Goal: Transaction & Acquisition: Purchase product/service

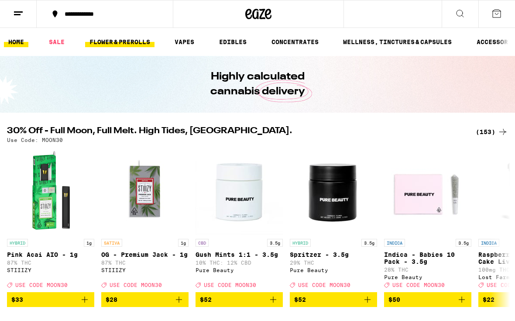
click at [127, 37] on link "FLOWER & PREROLLS" at bounding box center [119, 42] width 69 height 10
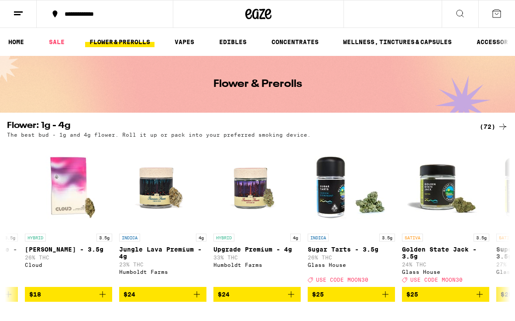
scroll to position [0, 737]
click at [295, 299] on icon "Add to bag" at bounding box center [290, 294] width 10 height 10
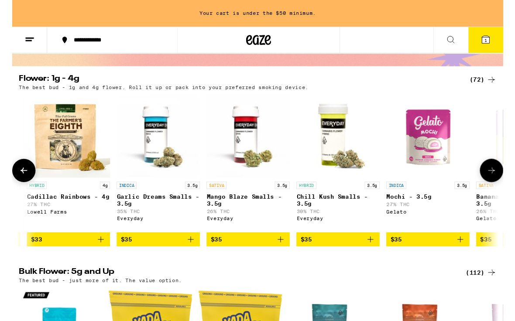
scroll to position [0, 1594]
click at [151, 256] on span "$35" at bounding box center [153, 251] width 79 height 10
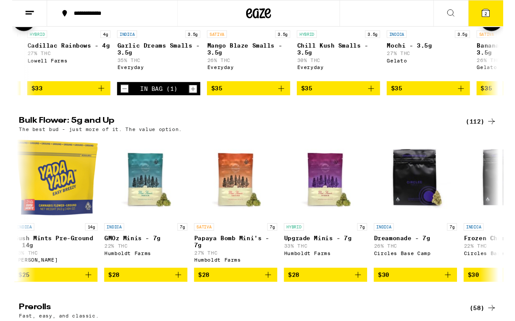
scroll to position [0, 194]
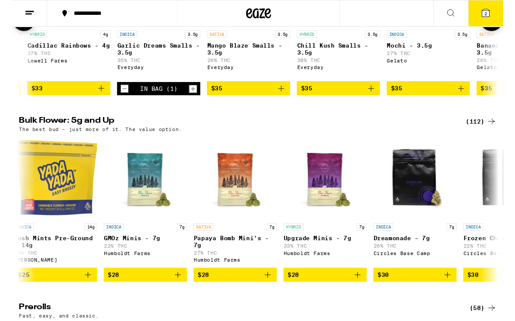
click at [314, 293] on span "$28" at bounding box center [328, 288] width 79 height 10
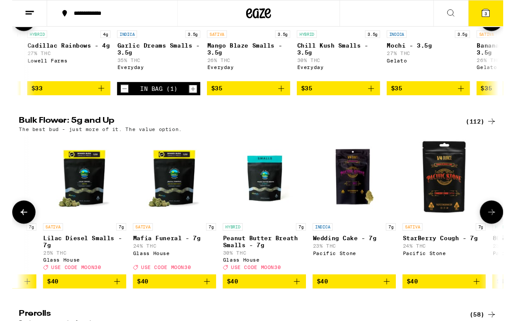
scroll to position [0, 2525]
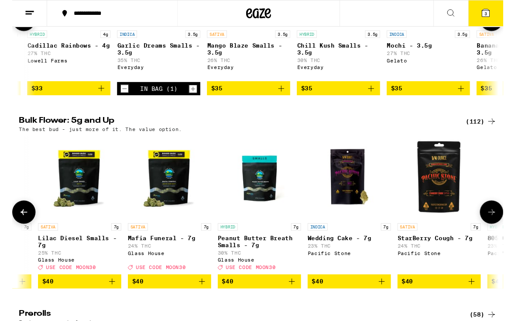
click at [286, 300] on span "$40" at bounding box center [259, 295] width 79 height 10
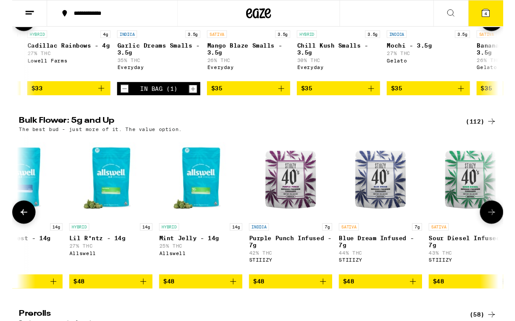
scroll to position [0, 3813]
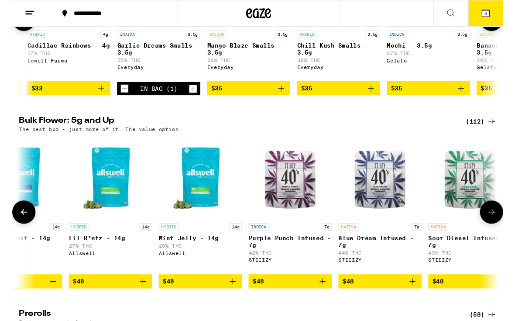
click at [285, 302] on button "$48" at bounding box center [291, 295] width 87 height 15
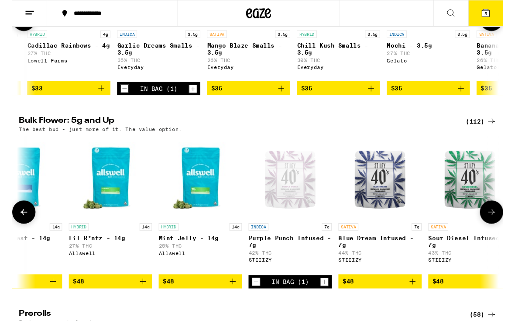
click at [365, 300] on span "$48" at bounding box center [386, 295] width 79 height 10
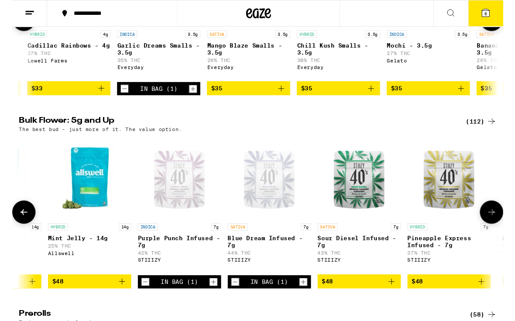
scroll to position [0, 3932]
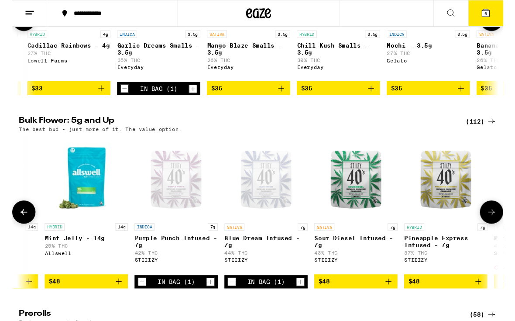
click at [450, 302] on button "$48" at bounding box center [454, 295] width 87 height 15
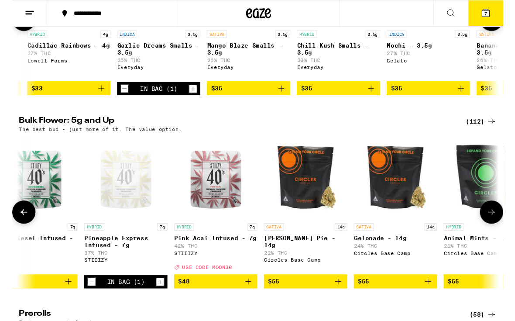
scroll to position [0, 4268]
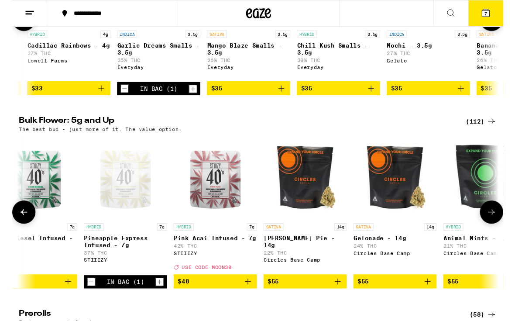
click at [227, 300] on span "$48" at bounding box center [213, 295] width 79 height 10
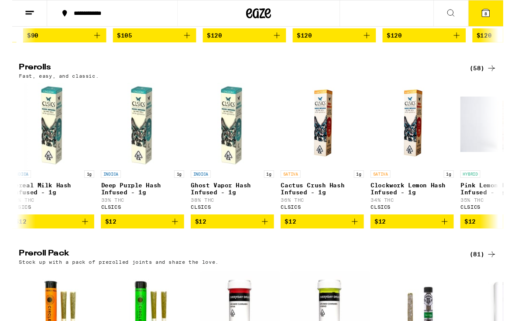
scroll to position [0, 1799]
click at [122, 237] on span "$12" at bounding box center [137, 232] width 79 height 10
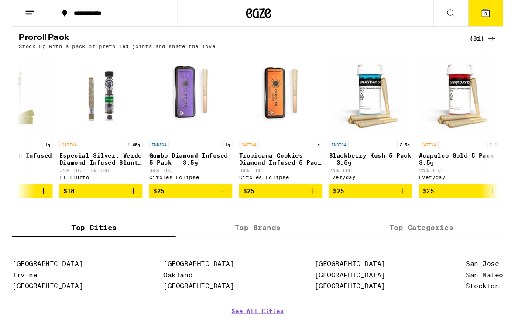
scroll to position [0, 335]
click at [205, 206] on span "$25" at bounding box center [187, 200] width 79 height 10
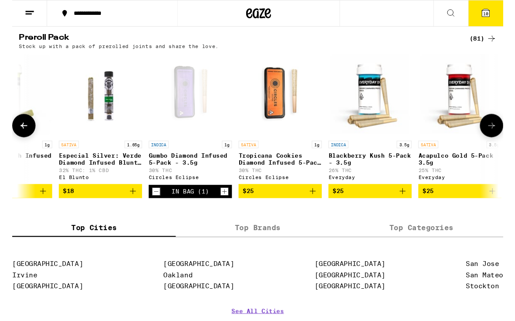
click at [288, 206] on span "$25" at bounding box center [281, 200] width 79 height 10
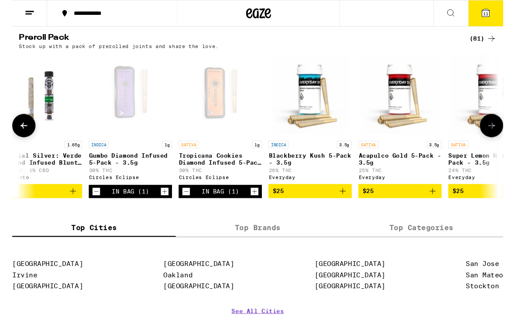
scroll to position [0, 398]
click at [223, 174] on p "Tropicana Cookies Diamond Infused 5-Pack - 3.5g" at bounding box center [217, 167] width 87 height 14
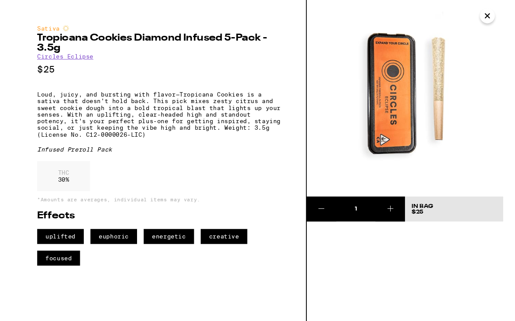
click at [491, 20] on button "Close" at bounding box center [499, 17] width 16 height 16
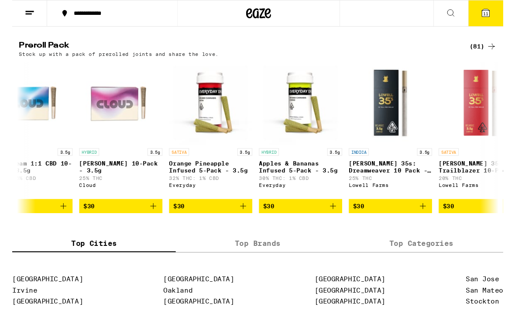
scroll to position [0, 1915]
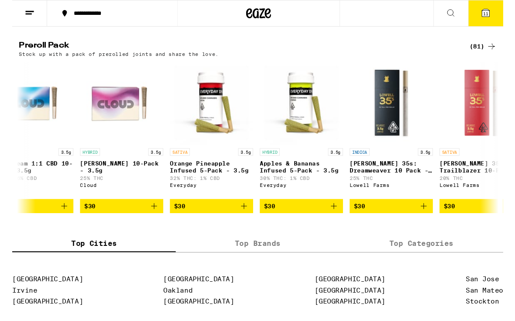
click at [310, 221] on span "$30" at bounding box center [303, 216] width 79 height 10
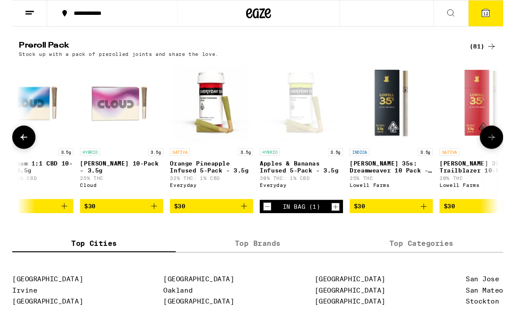
click at [231, 223] on button "$30" at bounding box center [208, 216] width 87 height 15
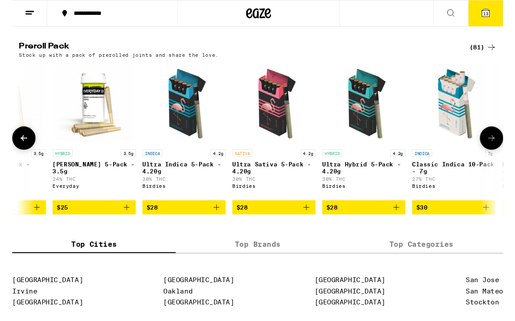
scroll to position [0, 1001]
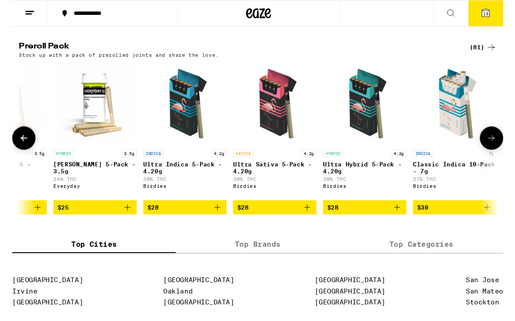
click at [373, 223] on span "$28" at bounding box center [369, 217] width 79 height 10
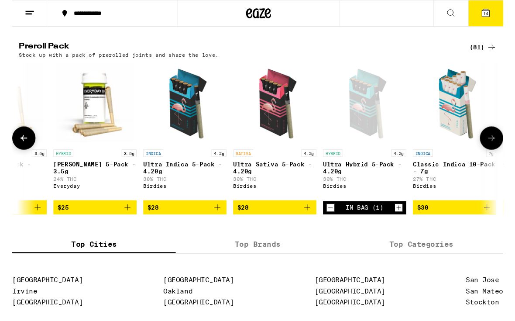
click at [294, 223] on span "$28" at bounding box center [275, 217] width 79 height 10
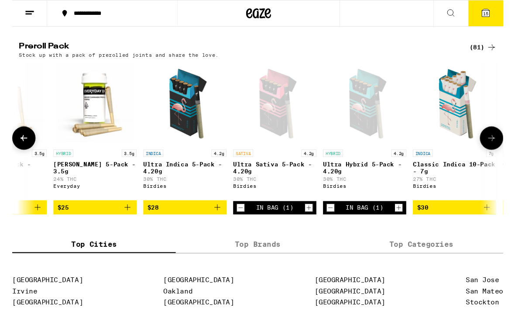
click at [183, 223] on span "$28" at bounding box center [181, 217] width 79 height 10
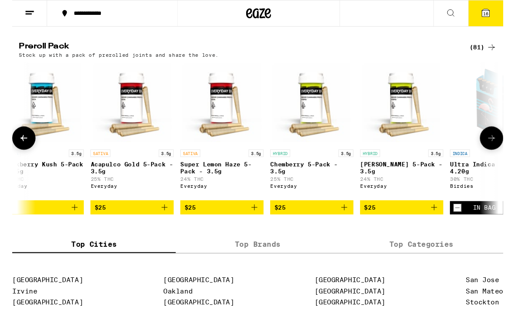
scroll to position [0, 679]
click at [500, 16] on icon at bounding box center [497, 14] width 8 height 8
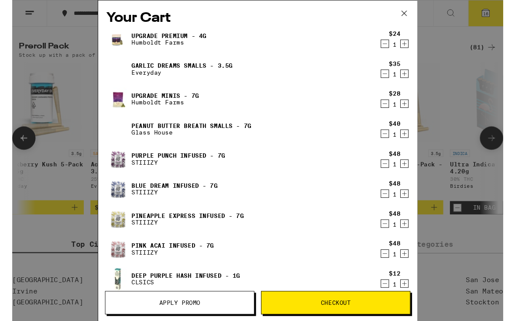
click at [94, 151] on div "Your Cart Upgrade Premium - 4g Humboldt Farms $24 1 Garlic Dreams Smalls - 3.5g…" at bounding box center [257, 155] width 334 height 310
click at [410, 143] on icon "Increment" at bounding box center [412, 140] width 8 height 10
click at [393, 143] on icon "Decrement" at bounding box center [391, 140] width 8 height 10
click at [395, 145] on icon "Decrement" at bounding box center [391, 140] width 8 height 10
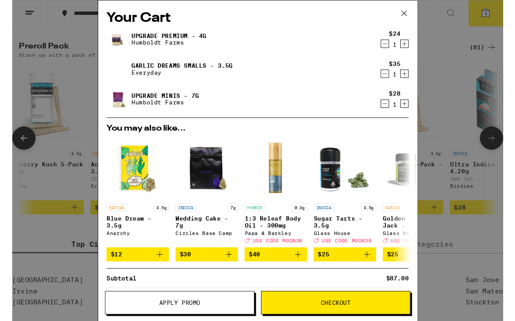
click at [389, 142] on div "You may also like... SATIVA 3.5g Blue Dream - 3.5g Anarchy $12 INDICA 7g Weddin…" at bounding box center [257, 202] width 331 height 144
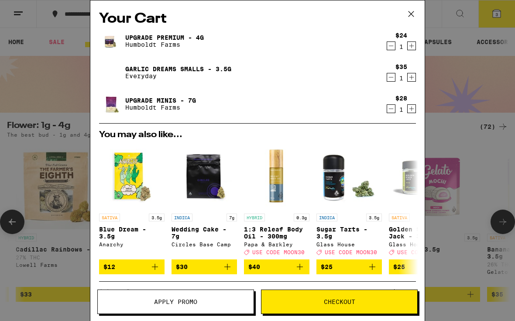
click at [413, 14] on icon at bounding box center [411, 13] width 13 height 13
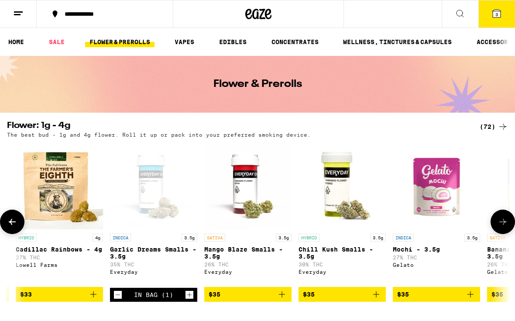
click at [494, 18] on icon at bounding box center [496, 13] width 10 height 10
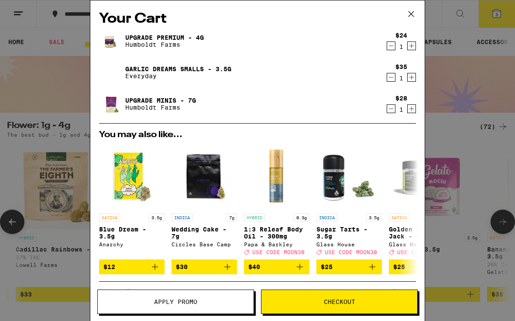
click at [389, 81] on icon "Decrement" at bounding box center [391, 77] width 8 height 10
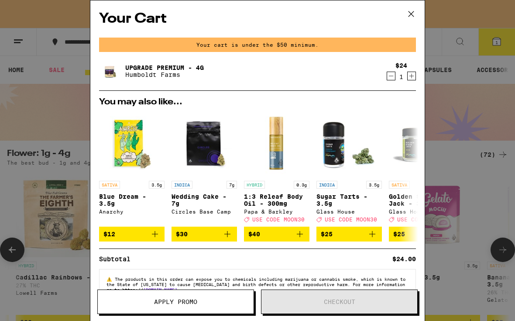
click at [363, 69] on div "Upgrade Premium - 4g Humboldt Farms" at bounding box center [240, 71] width 283 height 24
click at [412, 14] on icon at bounding box center [410, 13] width 5 height 5
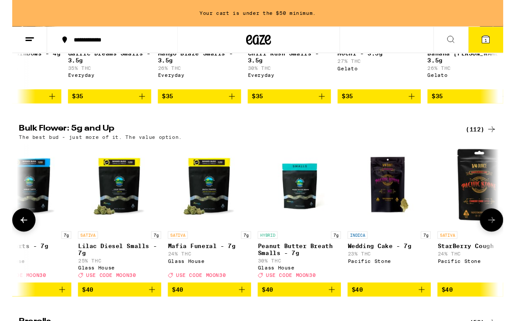
scroll to position [0, 2505]
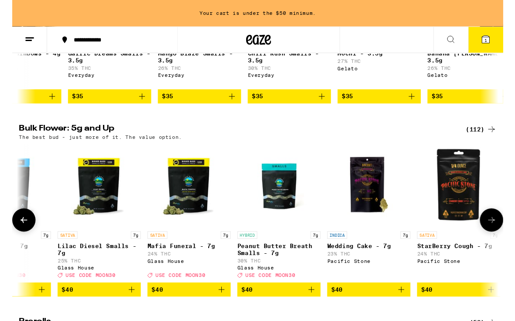
click at [496, 49] on button "1" at bounding box center [496, 41] width 37 height 27
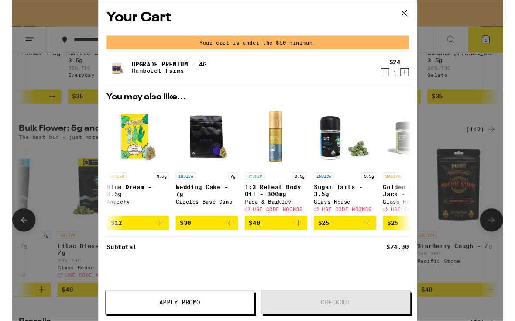
scroll to position [221, 0]
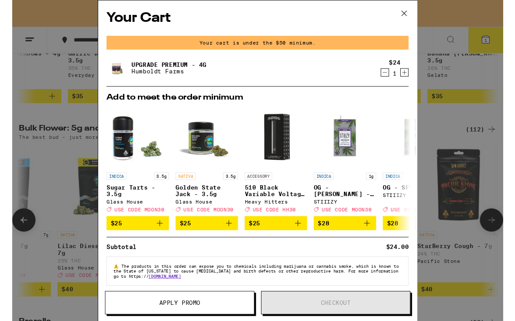
click at [478, 21] on div "Your Cart Your cart is under the $50 minimum. Upgrade Premium - 4g Humboldt Far…" at bounding box center [257, 168] width 515 height 336
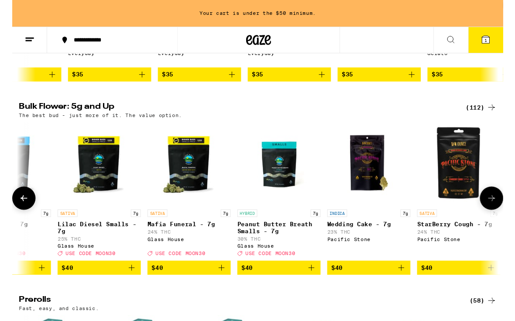
scroll to position [276, 0]
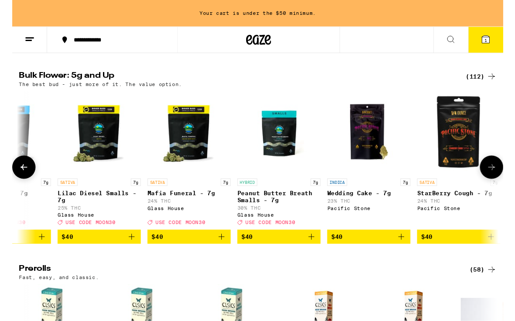
click at [316, 254] on icon "Add to bag" at bounding box center [314, 248] width 10 height 10
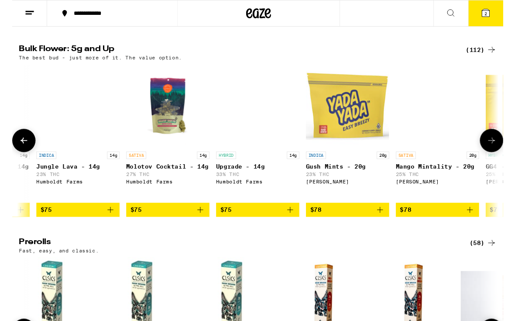
scroll to position [0, 6864]
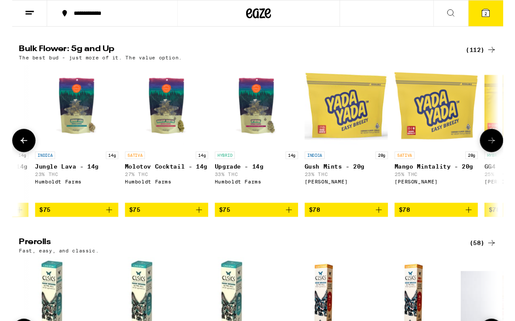
click at [279, 225] on span "$75" at bounding box center [256, 220] width 79 height 10
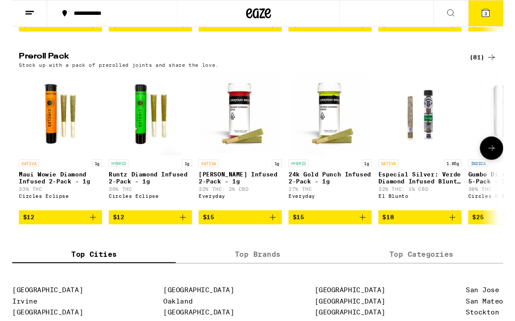
scroll to position [0, 0]
click at [87, 233] on icon "Add to bag" at bounding box center [84, 228] width 10 height 10
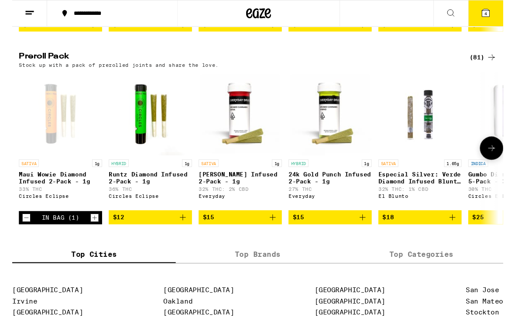
click at [188, 235] on button "$12" at bounding box center [144, 227] width 87 height 15
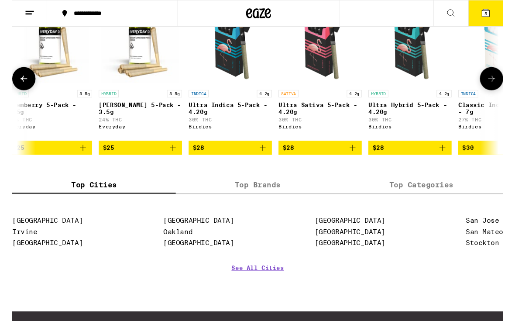
scroll to position [0, 952]
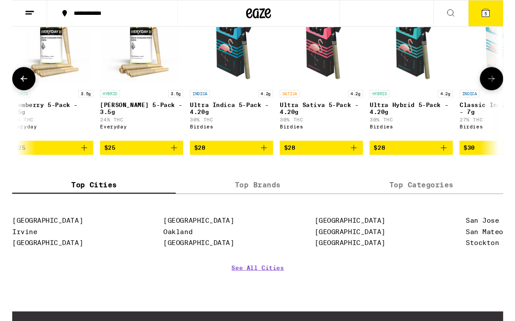
click at [269, 160] on icon "Add to bag" at bounding box center [264, 155] width 10 height 10
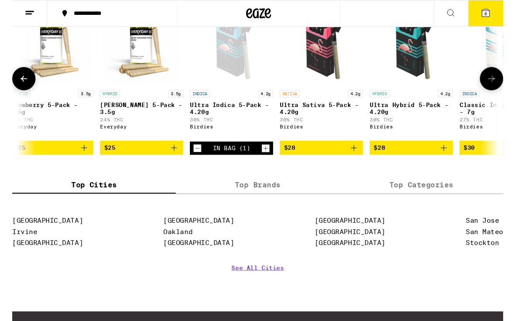
click at [356, 160] on icon "Add to bag" at bounding box center [358, 155] width 10 height 10
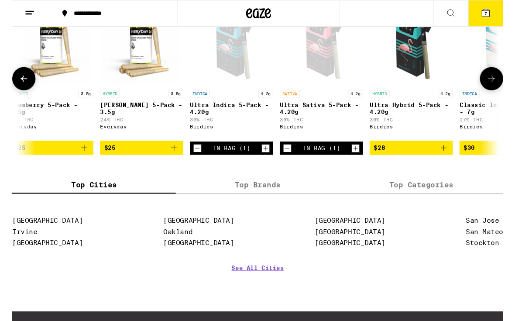
click at [446, 160] on span "$28" at bounding box center [418, 155] width 79 height 10
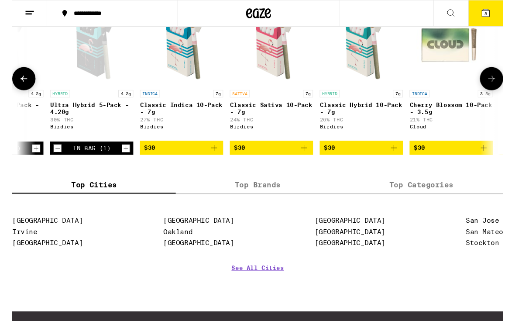
scroll to position [0, 1280]
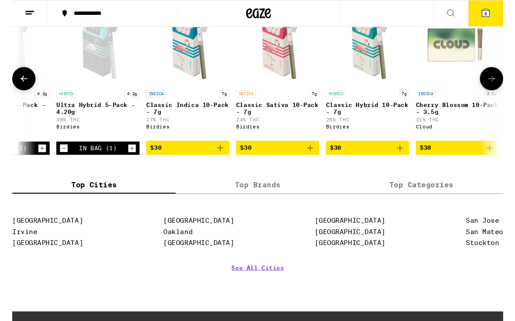
click at [208, 162] on button "$30" at bounding box center [184, 155] width 87 height 15
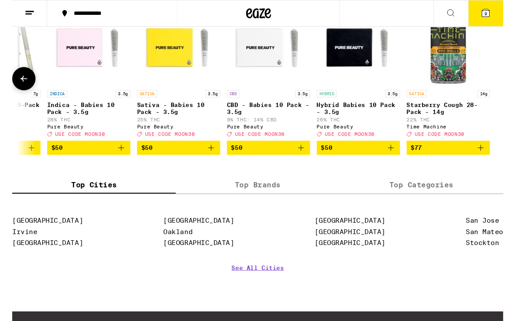
scroll to position [0, 7135]
click at [496, 17] on span "9" at bounding box center [496, 14] width 3 height 5
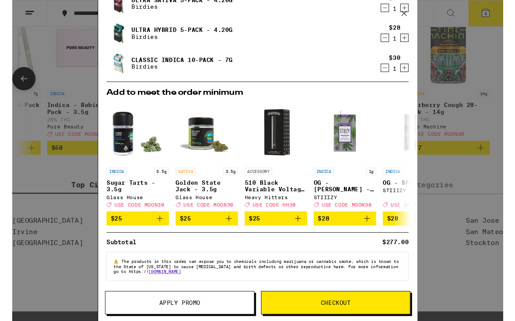
scroll to position [235, 0]
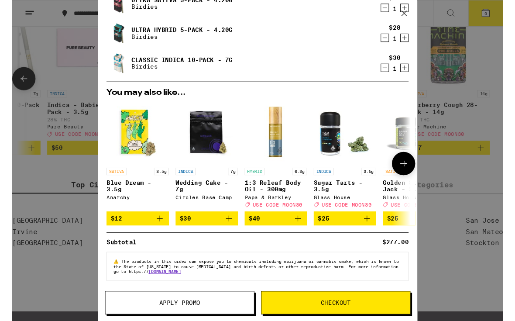
click at [143, 141] on img "Open page for Blue Dream - 3.5g from Anarchy" at bounding box center [131, 138] width 65 height 65
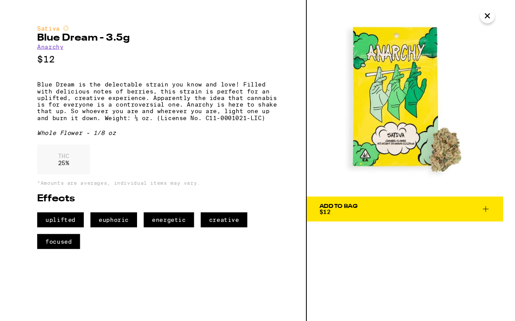
click at [130, 141] on div "Sativa Blue Dream - 3.5g Anarchy $12 Blue Dream is the delectable strain you kn…" at bounding box center [154, 143] width 256 height 235
click at [499, 19] on icon "Close" at bounding box center [498, 16] width 10 height 13
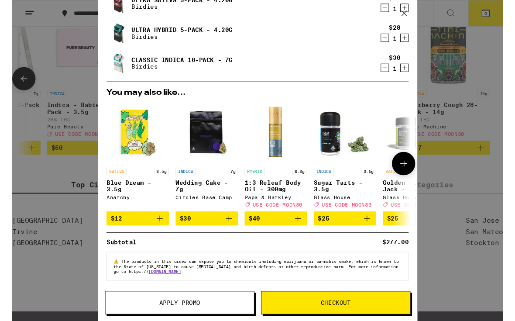
click at [204, 133] on img "Open page for Wedding Cake - 7g from Circles Base Camp" at bounding box center [204, 138] width 65 height 65
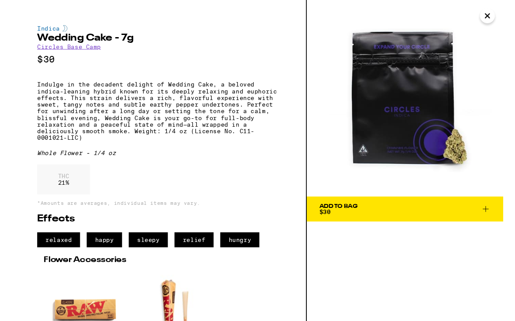
click at [500, 19] on icon "Close" at bounding box center [498, 16] width 10 height 13
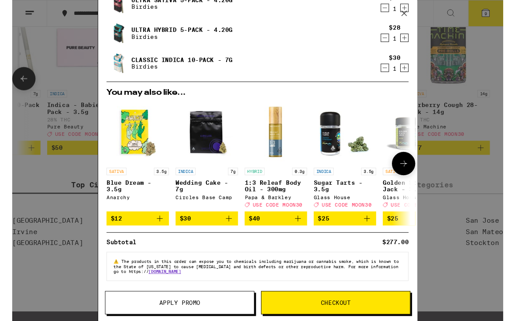
click at [329, 146] on img "Open page for Sugar Tarts - 3.5g from Glass House" at bounding box center [348, 138] width 65 height 65
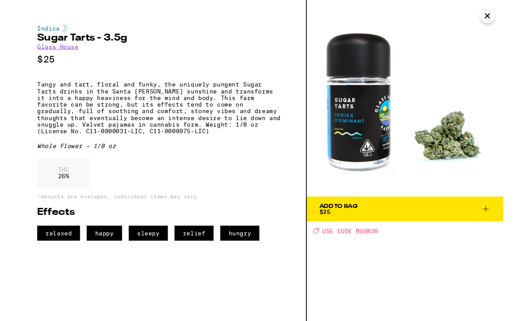
click at [498, 22] on icon "Close" at bounding box center [498, 16] width 10 height 13
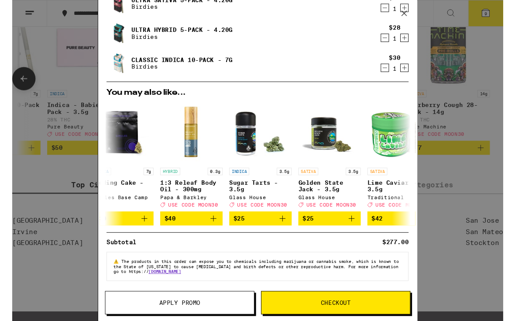
scroll to position [0, 89]
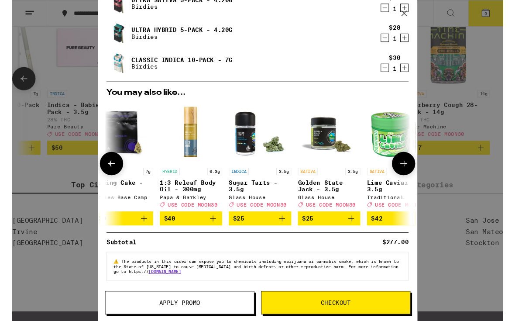
click at [325, 149] on img "Open page for Golden State Jack - 3.5g from Glass House" at bounding box center [332, 138] width 65 height 65
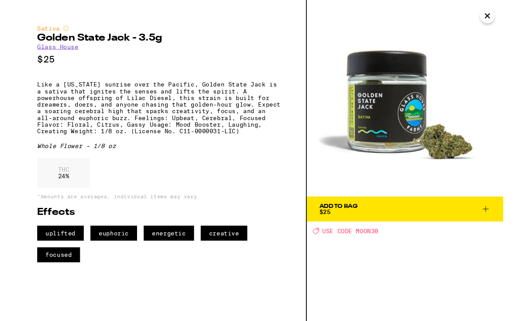
click at [503, 13] on icon "Close" at bounding box center [498, 16] width 10 height 13
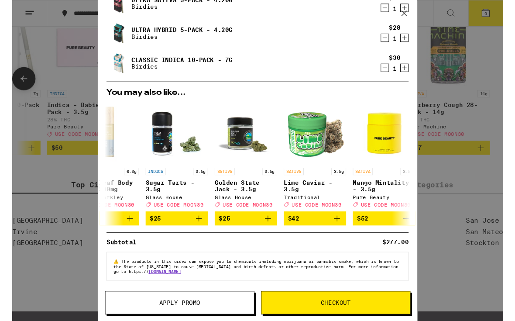
scroll to position [0, 177]
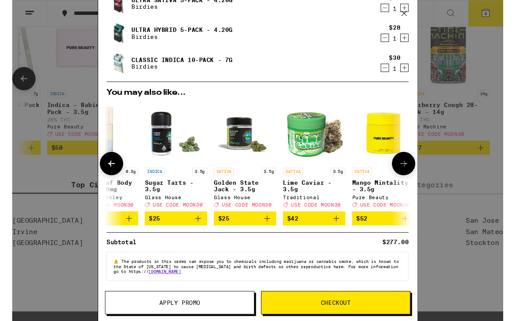
click at [315, 136] on img "Open page for Lime Caviar - 3.5g from Traditional" at bounding box center [316, 138] width 65 height 65
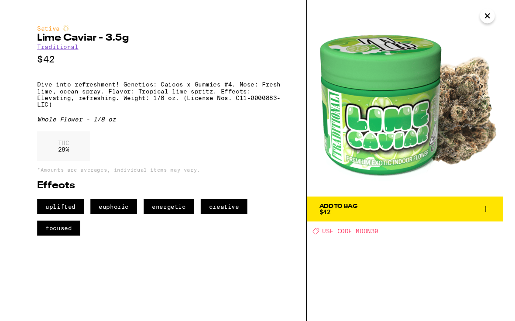
click at [498, 24] on button "Close" at bounding box center [499, 17] width 16 height 16
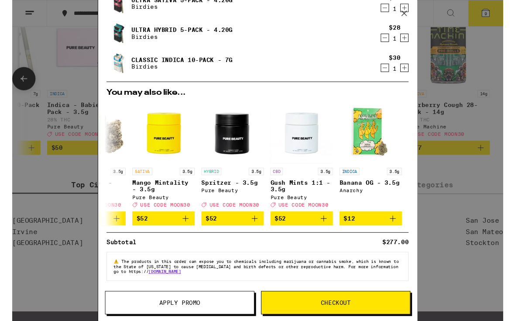
scroll to position [0, 408]
click at [492, 74] on div "Your Cart Upgrade Premium - 4g Humboldt Farms $24 1 Peanut Butter Breath Smalls…" at bounding box center [257, 168] width 515 height 336
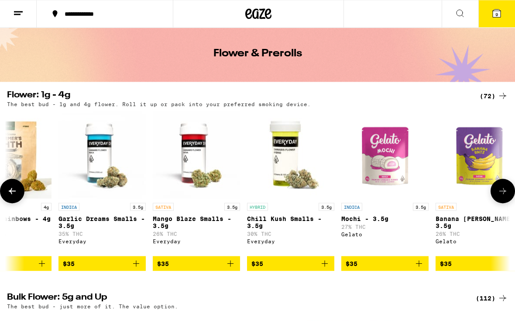
scroll to position [16, 0]
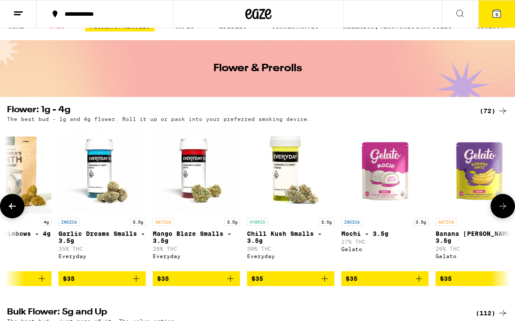
click at [493, 17] on icon at bounding box center [497, 14] width 8 height 8
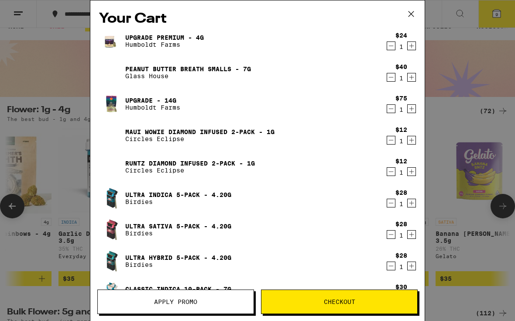
scroll to position [-1, 0]
click at [415, 11] on icon at bounding box center [411, 13] width 13 height 13
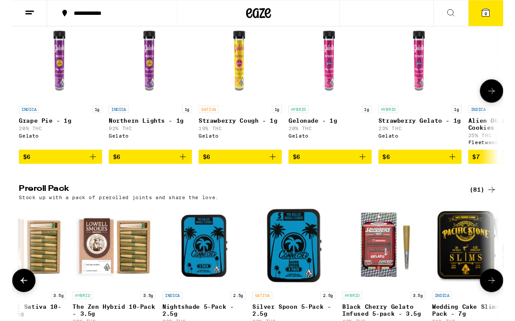
scroll to position [525, 0]
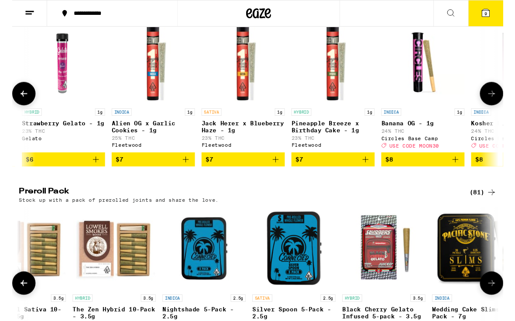
click at [426, 175] on button "$8" at bounding box center [430, 167] width 87 height 15
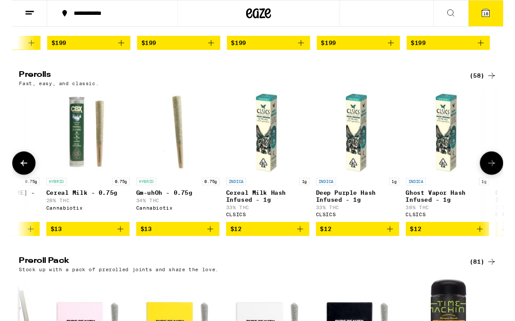
scroll to position [0, 1575]
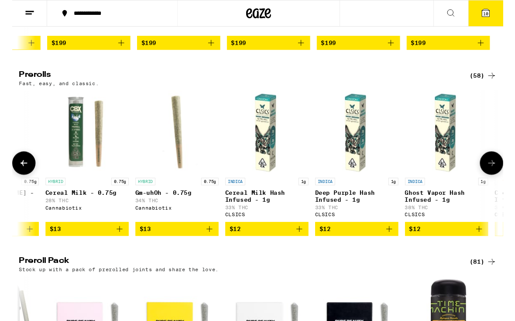
click at [386, 245] on span "$12" at bounding box center [361, 240] width 79 height 10
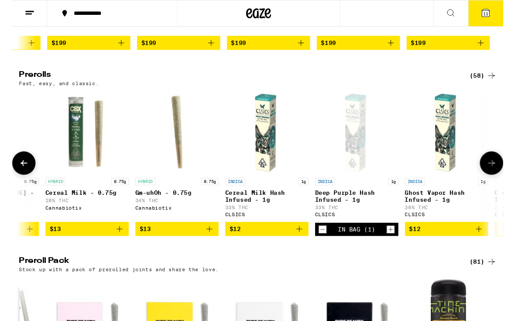
click at [494, 13] on span "11" at bounding box center [496, 14] width 5 height 5
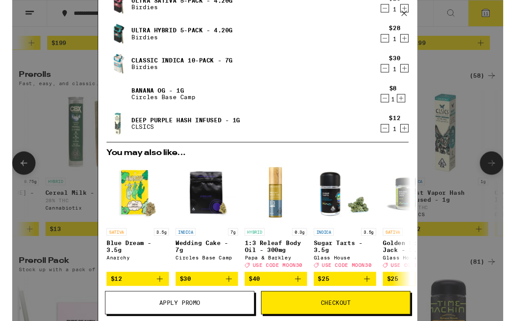
scroll to position [225, 0]
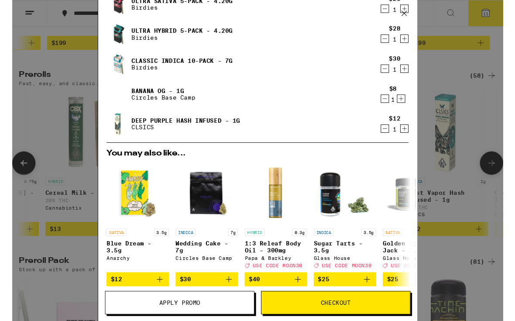
click at [219, 320] on button "Apply Promo" at bounding box center [175, 317] width 157 height 24
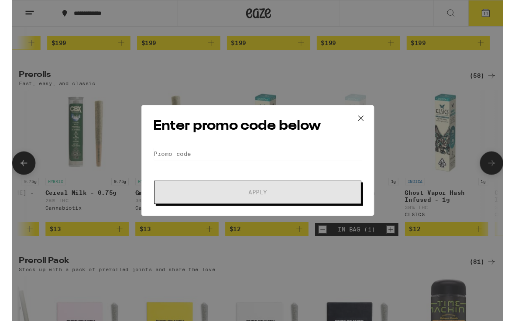
click at [250, 165] on input "Promo Code" at bounding box center [257, 160] width 219 height 13
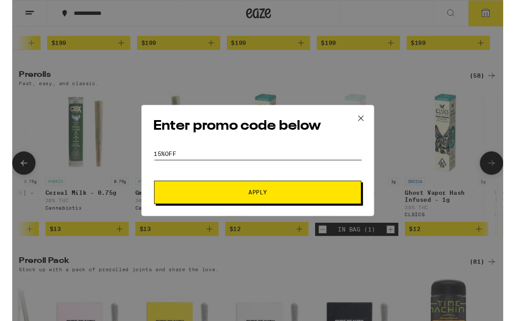
type input "15%OFF"
click at [303, 209] on button "Apply" at bounding box center [257, 201] width 217 height 24
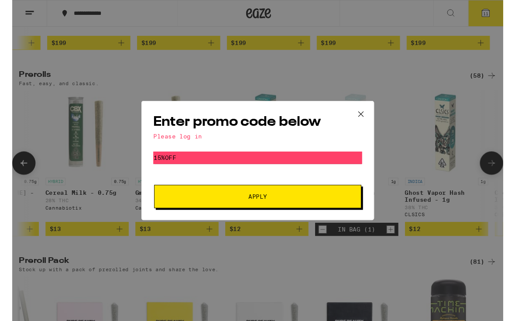
click at [179, 147] on div "Enter promo code below Please log in Promo Code 15%OFF Apply" at bounding box center [257, 168] width 244 height 125
click at [189, 143] on div "Please log in" at bounding box center [257, 143] width 219 height 7
click at [262, 209] on span "Apply" at bounding box center [258, 206] width 20 height 6
click at [267, 209] on span "Apply" at bounding box center [258, 206] width 20 height 6
click at [185, 145] on div "Please log in" at bounding box center [257, 143] width 219 height 7
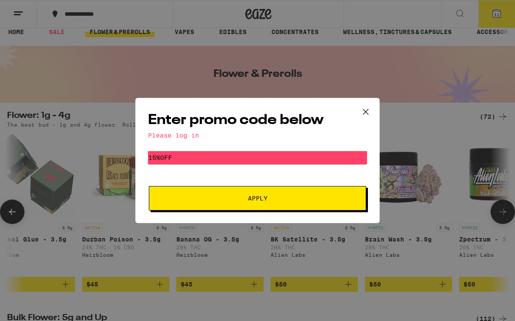
click at [366, 110] on icon at bounding box center [365, 111] width 5 height 5
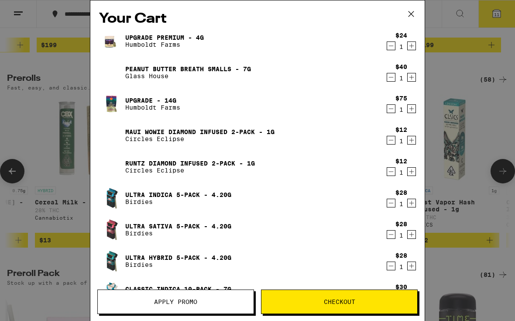
click at [133, 39] on link "Upgrade Premium - 4g" at bounding box center [164, 37] width 79 height 7
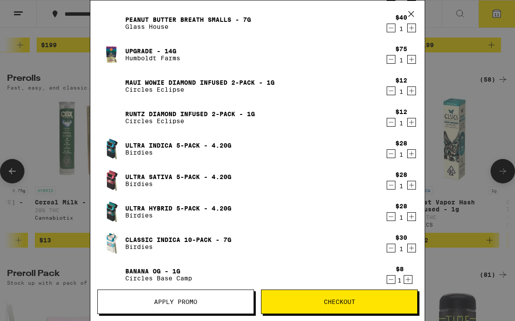
scroll to position [48, 0]
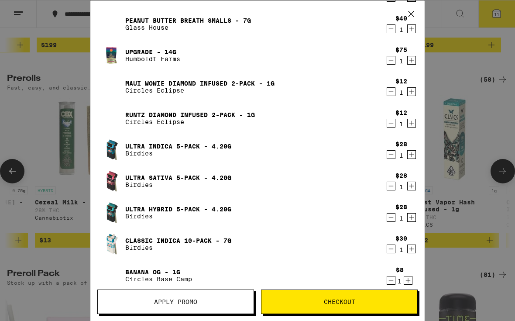
click at [336, 305] on span "Checkout" at bounding box center [339, 302] width 31 height 6
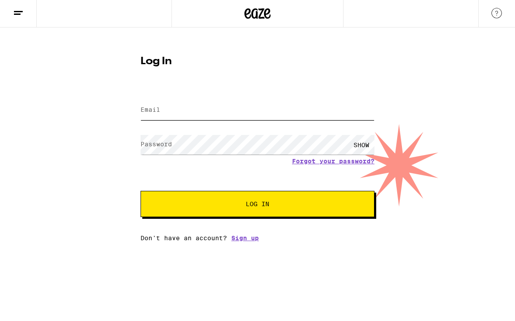
click at [185, 119] on input "Email" at bounding box center [258, 111] width 234 height 20
type input "[EMAIL_ADDRESS][DOMAIN_NAME]"
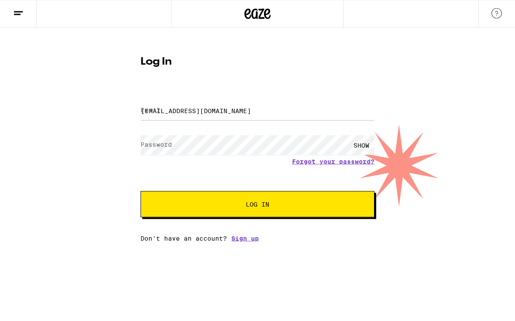
click at [257, 205] on button "Log In" at bounding box center [258, 204] width 234 height 26
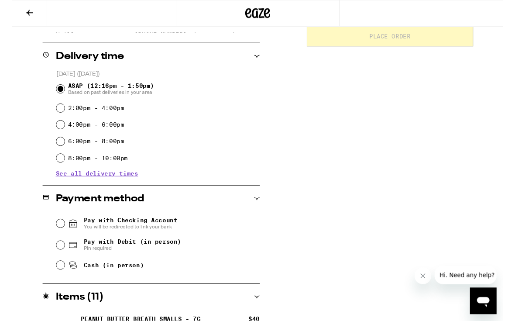
scroll to position [314, 0]
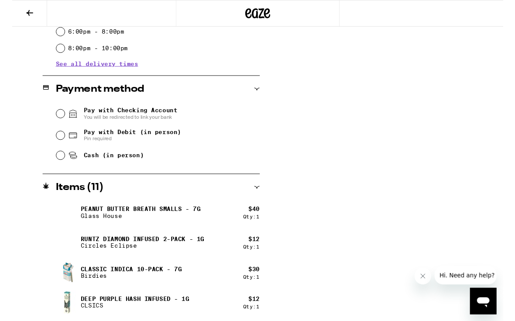
click at [49, 141] on input "Pay with Debit (in person) Pin required" at bounding box center [50, 141] width 9 height 9
radio input "true"
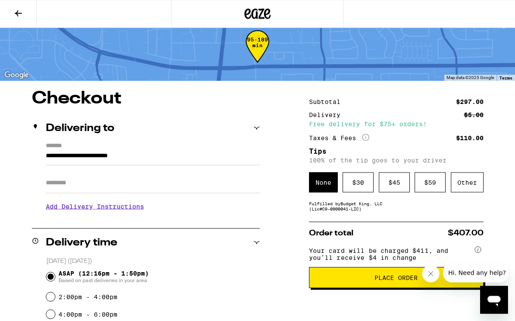
scroll to position [0, 0]
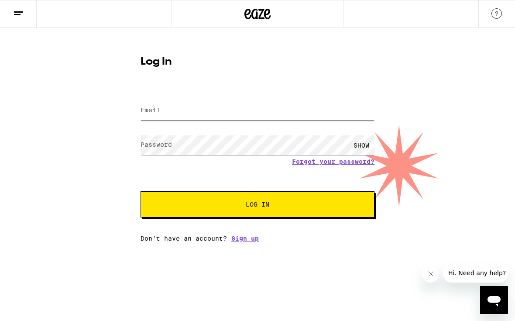
click at [257, 104] on input "Email" at bounding box center [258, 111] width 234 height 20
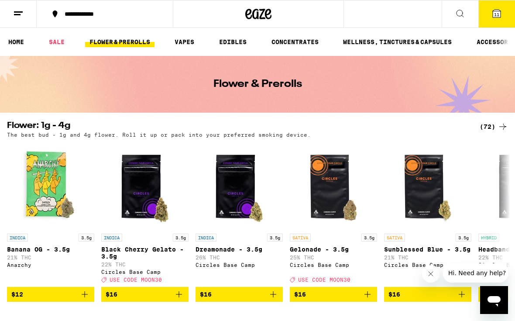
click at [495, 20] on button "11" at bounding box center [496, 13] width 37 height 27
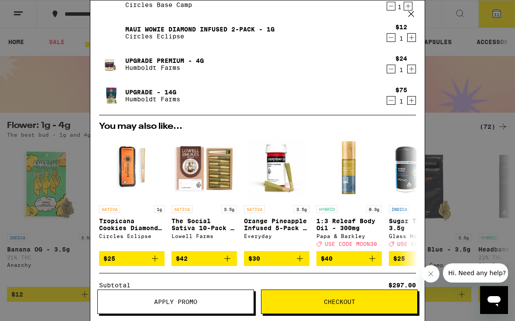
scroll to position [259, 0]
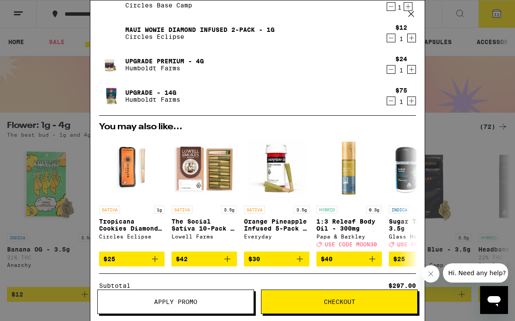
click at [131, 297] on button "Apply Promo" at bounding box center [175, 301] width 157 height 24
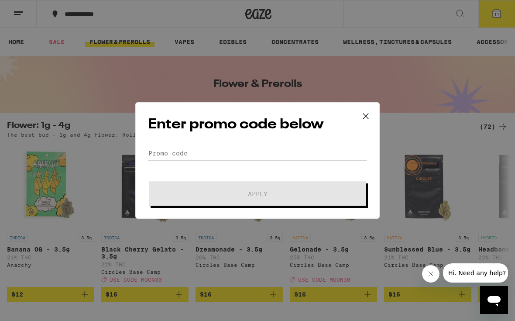
click at [156, 160] on input "Promo Code" at bounding box center [257, 153] width 219 height 13
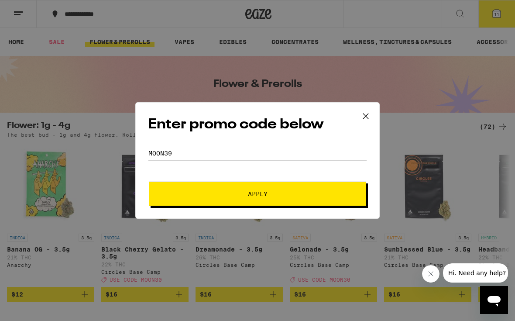
type input "Moon39"
click at [299, 190] on button "Apply" at bounding box center [257, 194] width 217 height 24
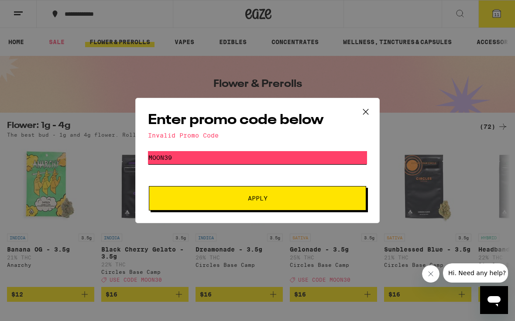
click at [263, 161] on input "Moon39" at bounding box center [257, 157] width 219 height 13
click at [275, 200] on span "Apply" at bounding box center [257, 198] width 157 height 6
click at [500, 299] on icon "Open messaging window" at bounding box center [493, 301] width 13 height 10
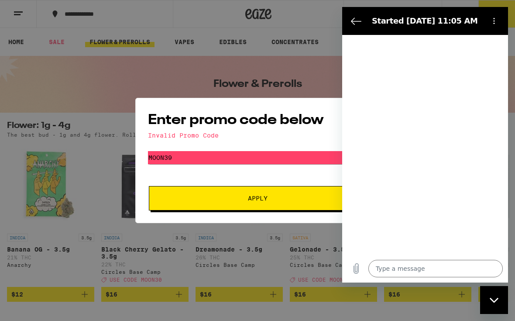
type textarea "x"
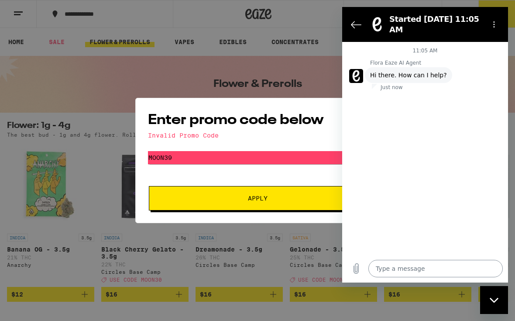
click at [413, 277] on textarea at bounding box center [435, 268] width 134 height 17
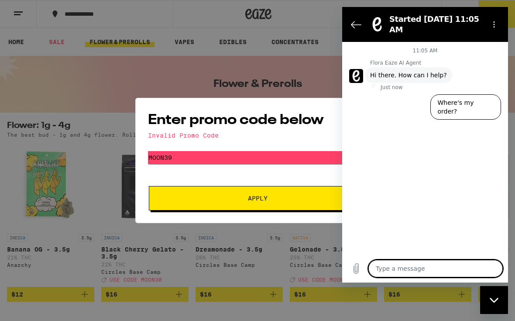
type textarea "A"
type textarea "x"
type textarea "An"
type textarea "x"
type textarea "Any"
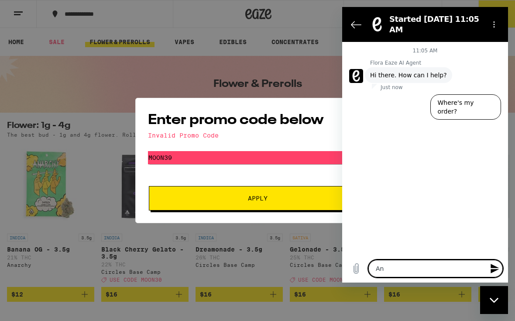
type textarea "x"
type textarea "Any"
type textarea "x"
type textarea "Any p"
type textarea "x"
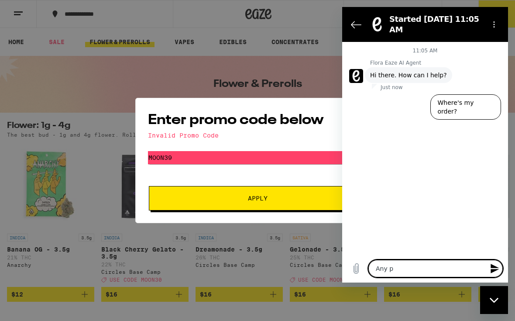
type textarea "Any pr"
type textarea "x"
type textarea "Any pro"
type textarea "x"
type textarea "Any prom"
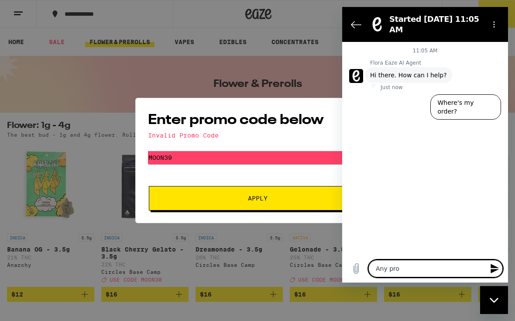
type textarea "x"
type textarea "Any promo"
type textarea "x"
type textarea "Any promo"
type textarea "x"
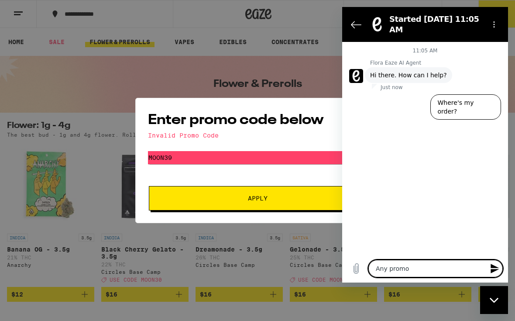
type textarea "Any promo c"
type textarea "x"
type textarea "Any promo co"
type textarea "x"
type textarea "Any promo cod"
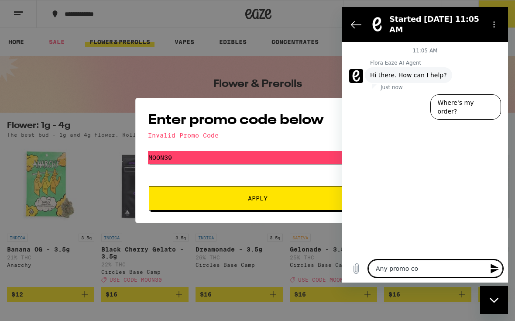
type textarea "x"
type textarea "Any promo code"
type textarea "x"
type textarea "Any promo codes"
type textarea "x"
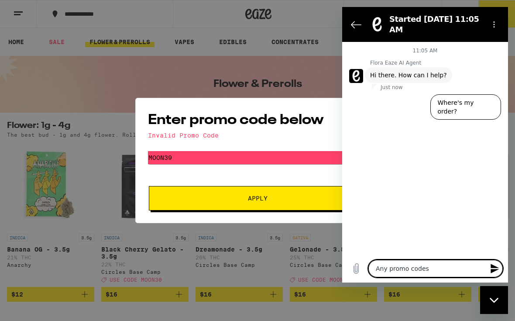
type textarea "Any promo codes"
type textarea "x"
type textarea "Any promo codes I"
type textarea "x"
type textarea "Any promo codes I"
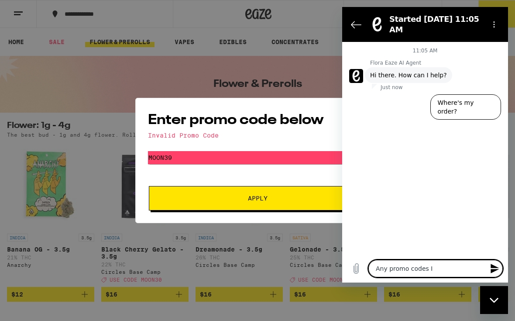
type textarea "x"
type textarea "Any promo codes I c"
type textarea "x"
type textarea "Any promo codes I ca"
type textarea "x"
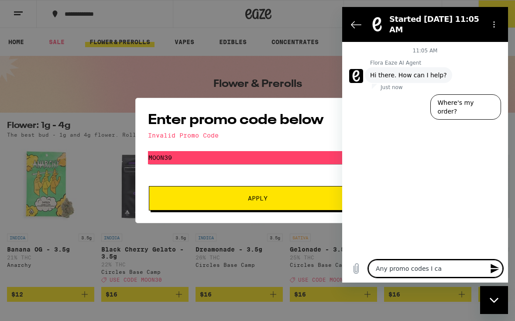
type textarea "Any promo codes I can"
type textarea "x"
type textarea "Any promo codes I can"
type textarea "x"
type textarea "Any promo codes I can u"
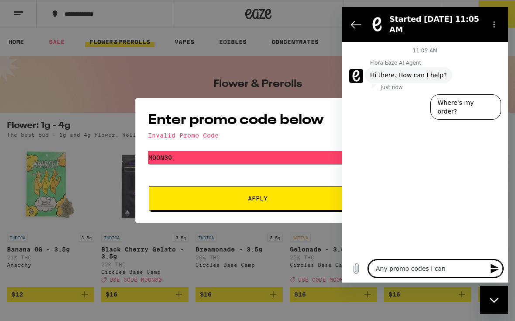
type textarea "x"
type textarea "Any promo codes I can us"
type textarea "x"
type textarea "Any promo codes I can use"
type textarea "x"
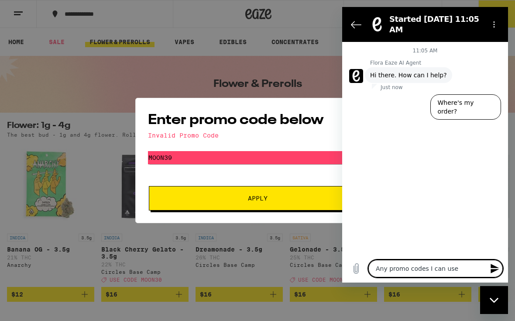
type textarea "Any promo codes I can use?"
type textarea "x"
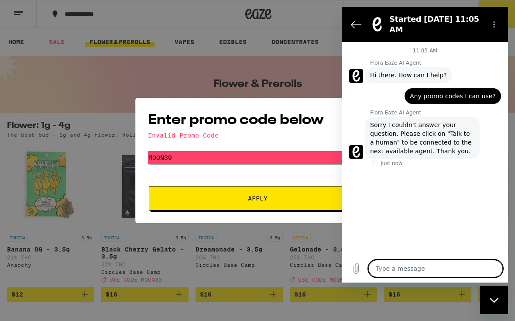
type textarea "x"
click at [454, 138] on span "Sorry I couldn't answer your question. Please click on "Talk to a human" to be …" at bounding box center [422, 137] width 105 height 35
click at [464, 139] on span "Sorry I couldn't answer your question. Please click on "Talk to a human" to be …" at bounding box center [422, 137] width 105 height 35
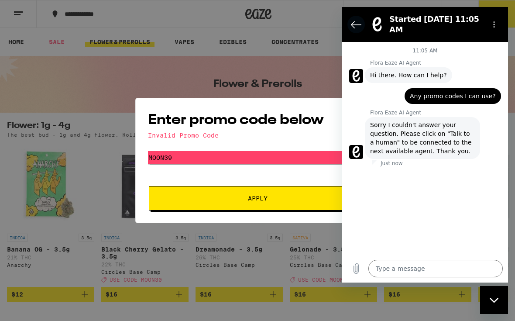
click at [353, 30] on button "Back to the conversation list" at bounding box center [355, 24] width 17 height 17
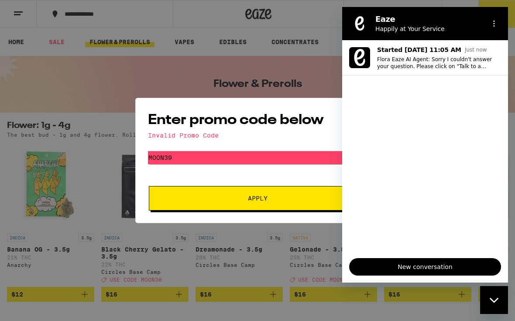
click at [318, 232] on div "Enter promo code below Invalid Promo Code Promo Code Moon39 Apply" at bounding box center [257, 160] width 515 height 321
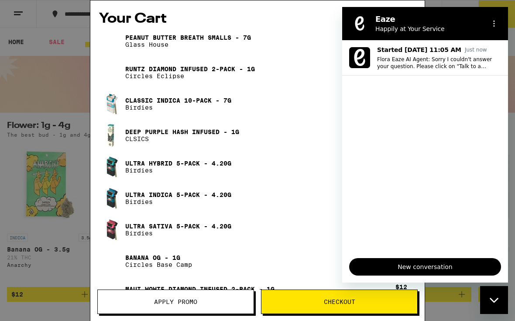
click at [501, 299] on div "Close messaging window" at bounding box center [494, 300] width 26 height 26
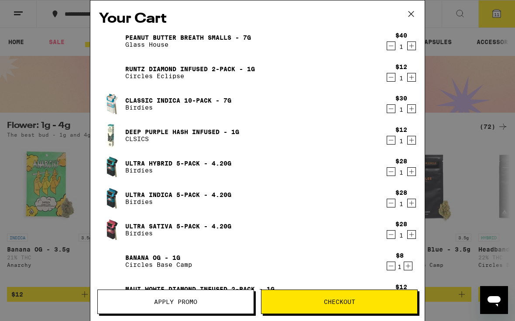
click at [390, 82] on icon "Decrement" at bounding box center [391, 77] width 8 height 10
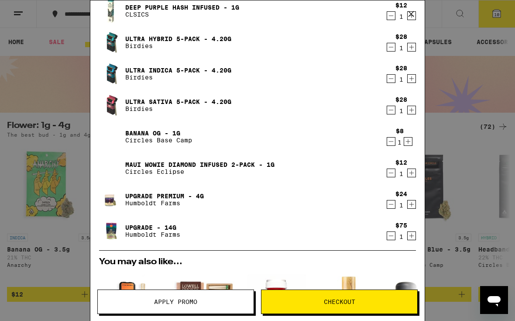
scroll to position [111, 0]
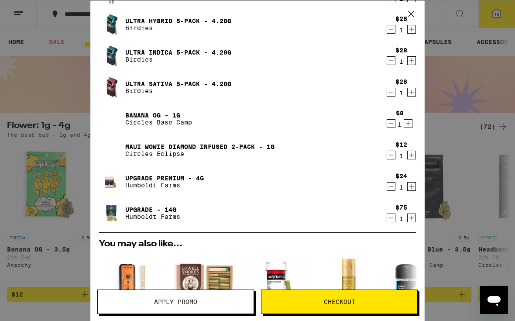
click at [389, 155] on icon "Decrement" at bounding box center [391, 155] width 5 height 0
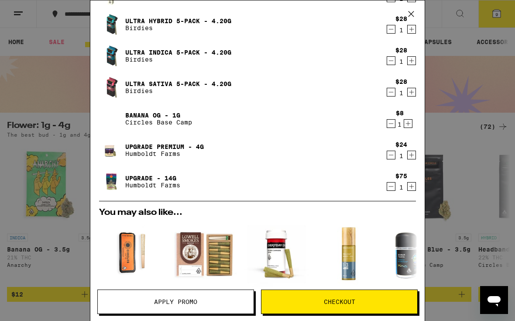
click at [131, 181] on link "Upgrade - 14g" at bounding box center [152, 178] width 55 height 7
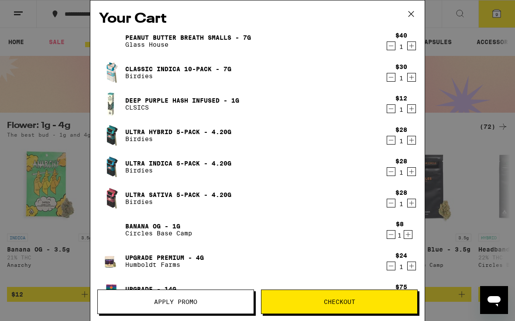
click at [390, 48] on icon "Decrement" at bounding box center [391, 46] width 8 height 10
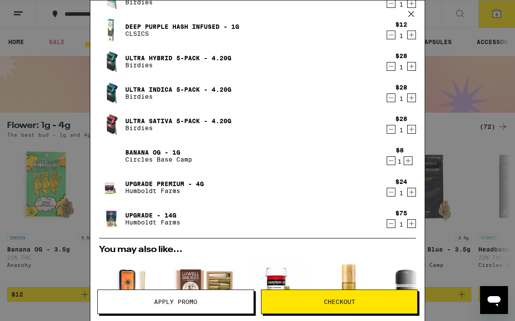
scroll to position [45, 0]
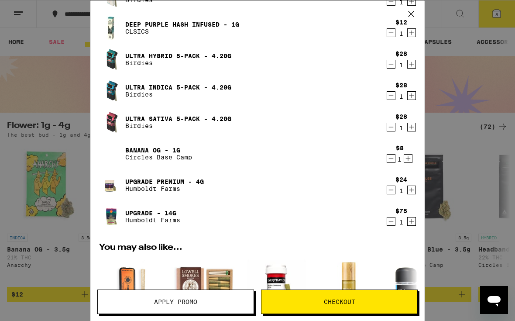
click at [181, 190] on p "Humboldt Farms" at bounding box center [164, 188] width 79 height 7
click at [172, 183] on link "Upgrade Premium - 4g" at bounding box center [164, 181] width 79 height 7
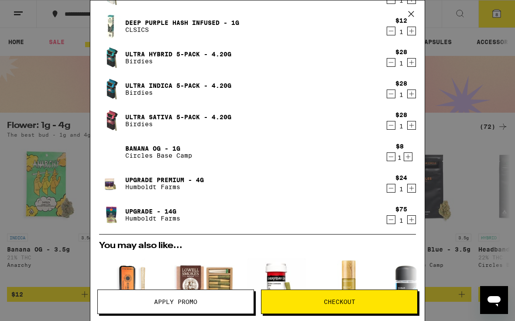
scroll to position [48, 0]
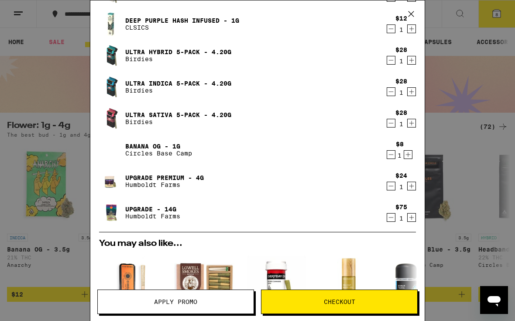
click at [111, 211] on img at bounding box center [111, 212] width 24 height 24
click at [136, 213] on link "Upgrade - 14g" at bounding box center [152, 209] width 55 height 7
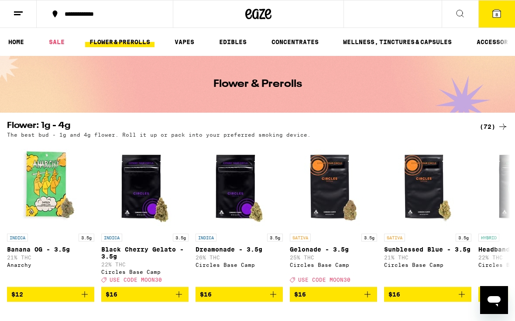
scroll to position [16, 0]
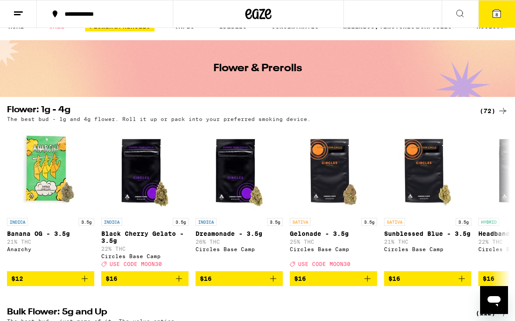
click at [494, 17] on div "Your Cart Classic Indica 10-Pack - 7g Birdies $30 1 Deep Purple Hash Infused - …" at bounding box center [257, 160] width 515 height 321
click at [503, 14] on button "8" at bounding box center [496, 13] width 37 height 27
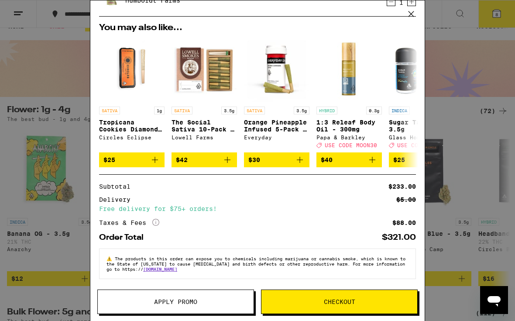
scroll to position [275, 0]
click at [161, 295] on button "Apply Promo" at bounding box center [175, 301] width 157 height 24
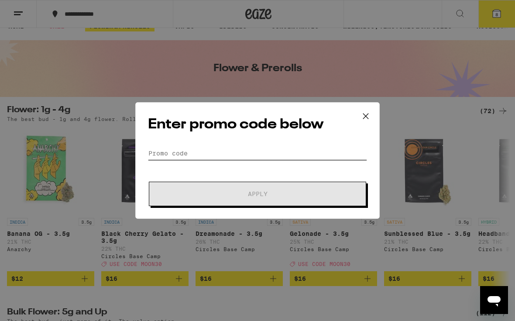
click at [230, 157] on input "Promo Code" at bounding box center [257, 153] width 219 height 13
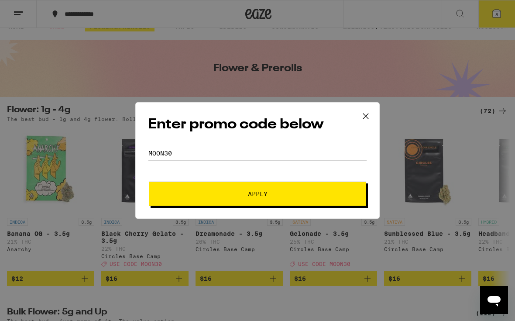
type input "Moon30"
click at [310, 195] on span "Apply" at bounding box center [257, 194] width 157 height 6
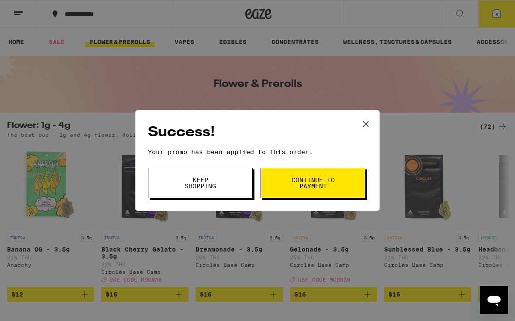
click at [337, 189] on button "Continue to payment" at bounding box center [313, 183] width 105 height 31
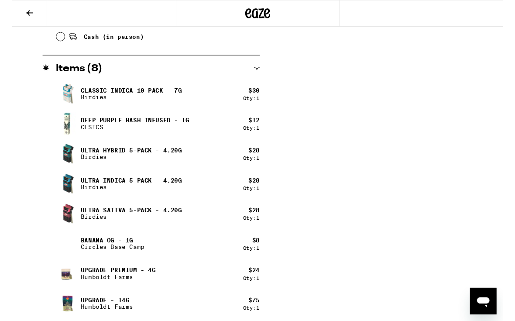
scroll to position [440, 0]
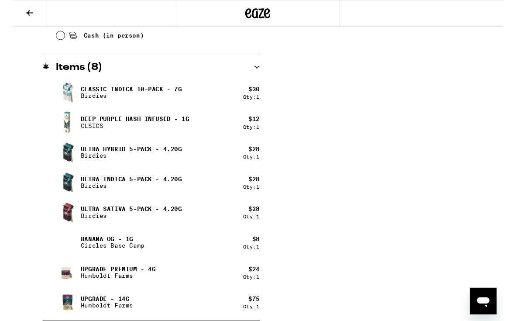
click at [88, 129] on p "CLSICS" at bounding box center [129, 131] width 114 height 7
click at [64, 126] on img at bounding box center [58, 128] width 24 height 24
click at [18, 12] on icon at bounding box center [18, 13] width 10 height 10
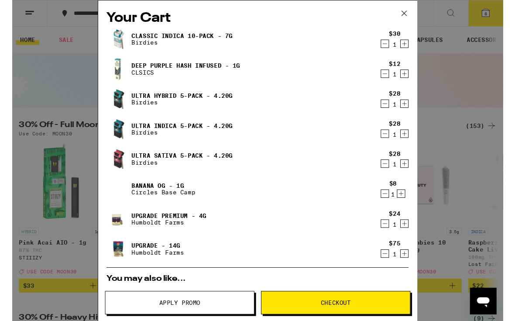
click at [390, 82] on icon "Decrement" at bounding box center [391, 77] width 8 height 10
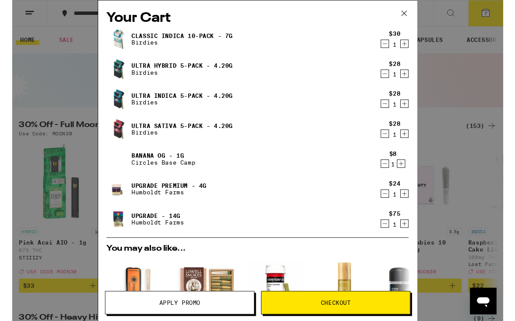
click at [159, 166] on link "Banana OG - 1g" at bounding box center [158, 163] width 67 height 7
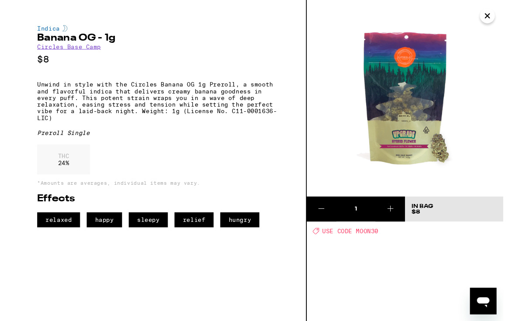
click at [498, 24] on button "Close" at bounding box center [499, 17] width 16 height 16
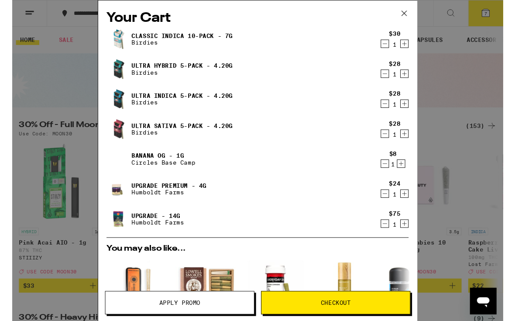
click at [391, 177] on icon "Decrement" at bounding box center [391, 171] width 8 height 10
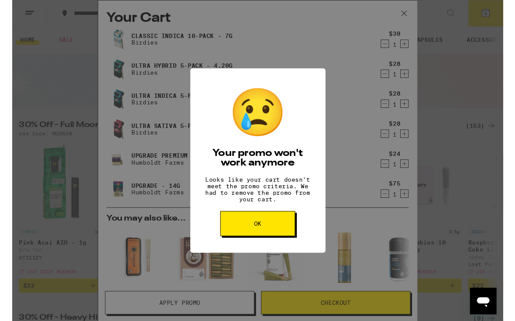
click at [265, 246] on button "OK" at bounding box center [257, 234] width 79 height 26
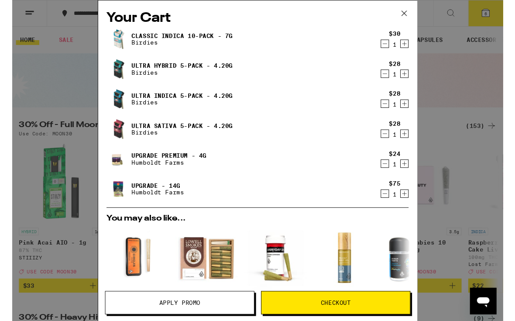
click at [343, 310] on button "Checkout" at bounding box center [339, 317] width 157 height 24
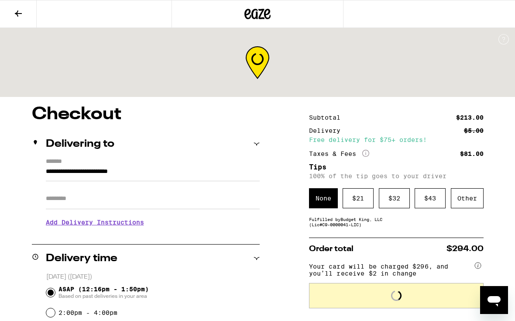
scroll to position [0, 0]
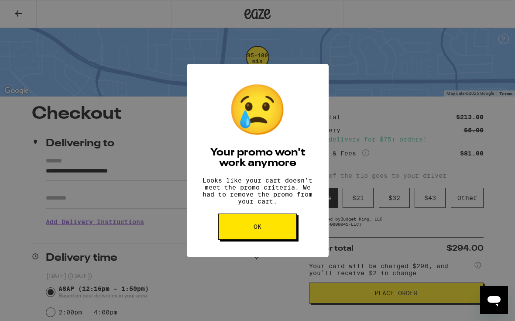
click at [273, 233] on button "OK" at bounding box center [257, 226] width 79 height 26
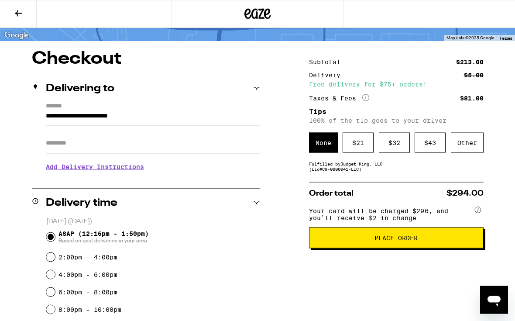
scroll to position [56, 0]
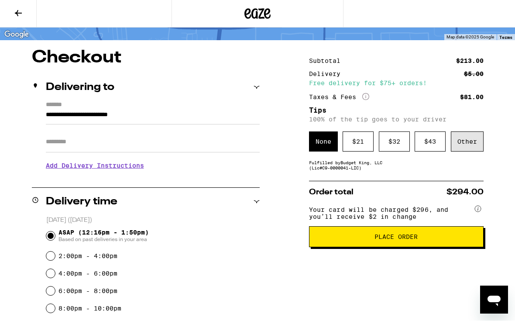
click at [471, 148] on div "Other" at bounding box center [467, 142] width 33 height 20
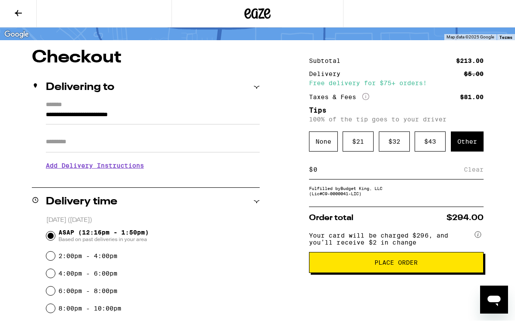
scroll to position [57, 0]
type input "1"
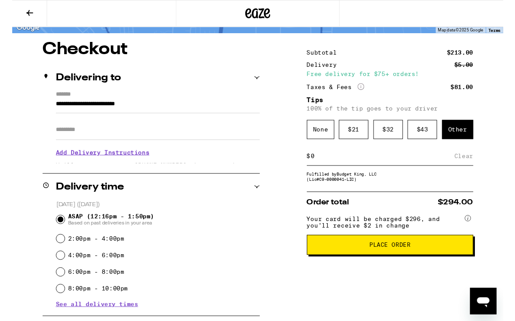
scroll to position [61, 0]
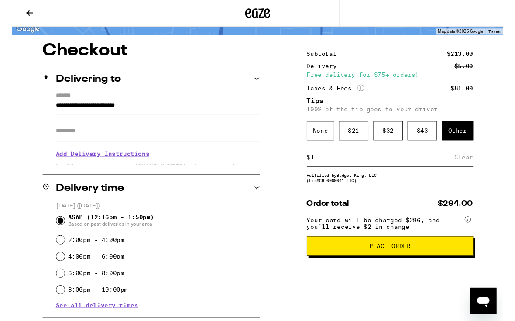
type input "10"
click at [480, 165] on div "Save" at bounding box center [476, 164] width 16 height 19
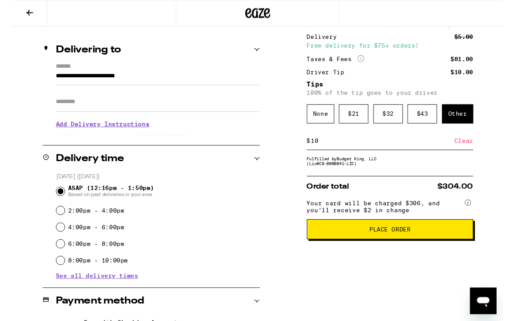
scroll to position [92, 0]
click at [415, 243] on span "Place Order" at bounding box center [395, 240] width 43 height 6
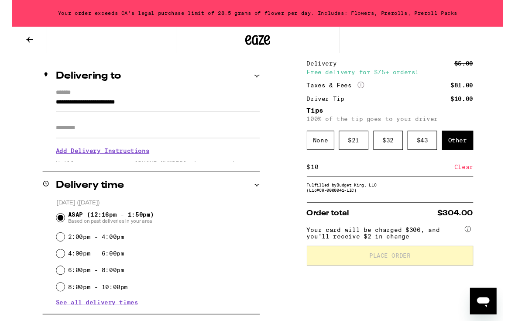
click at [257, 278] on div "6:00pm - 8:00pm" at bounding box center [152, 283] width 213 height 17
click at [370, 16] on div "Your order exceeds CA's legal purchase limit of 28.5 grams of flower per day. I…" at bounding box center [257, 14] width 515 height 28
click at [19, 46] on button at bounding box center [18, 41] width 37 height 27
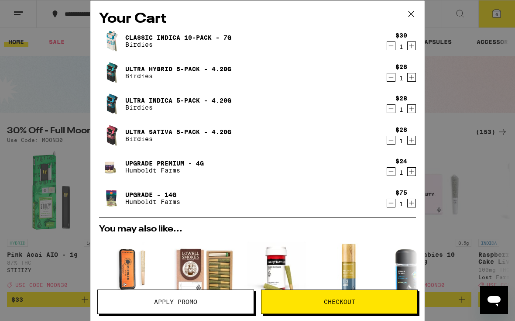
click at [361, 299] on span "Checkout" at bounding box center [339, 302] width 156 height 6
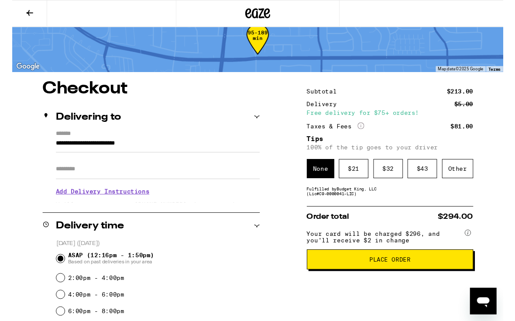
scroll to position [21, 0]
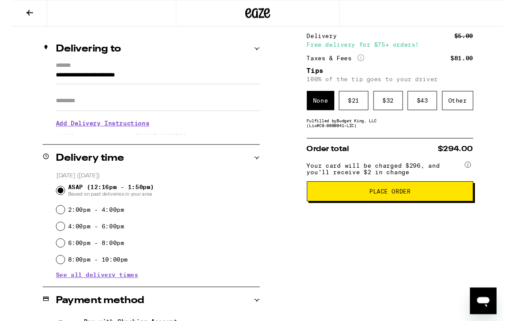
click at [412, 204] on span "Place Order" at bounding box center [395, 201] width 43 height 6
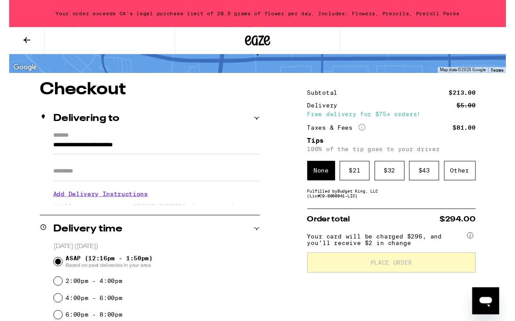
scroll to position [0, 0]
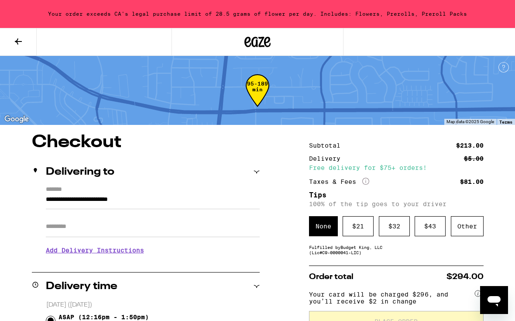
click at [17, 40] on icon at bounding box center [18, 41] width 7 height 6
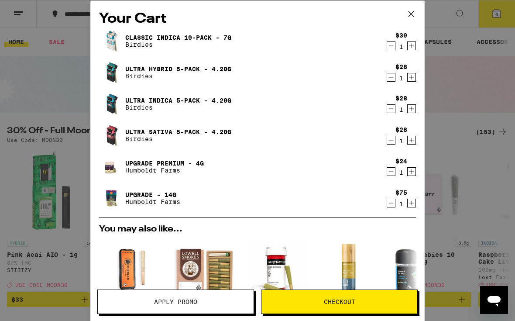
click at [367, 296] on button "Checkout" at bounding box center [339, 301] width 157 height 24
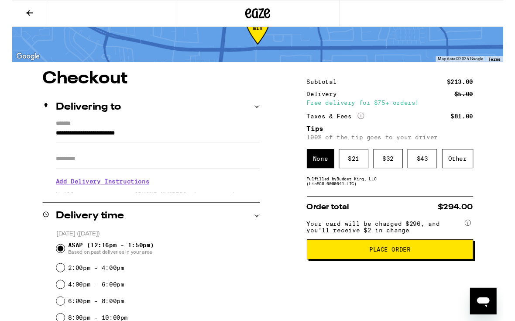
scroll to position [34, 0]
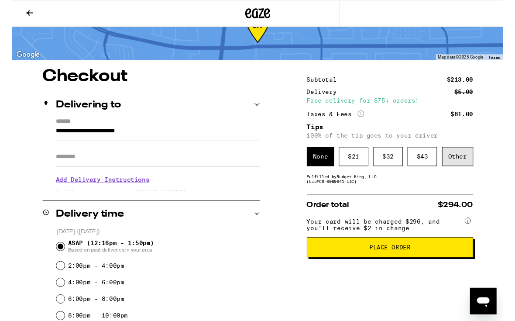
click at [470, 165] on div "Other" at bounding box center [467, 164] width 33 height 20
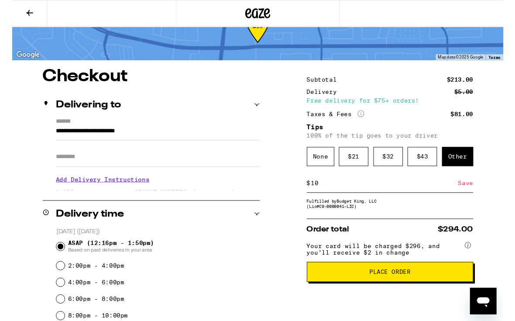
type input "10"
click at [477, 193] on div "Save" at bounding box center [476, 191] width 16 height 19
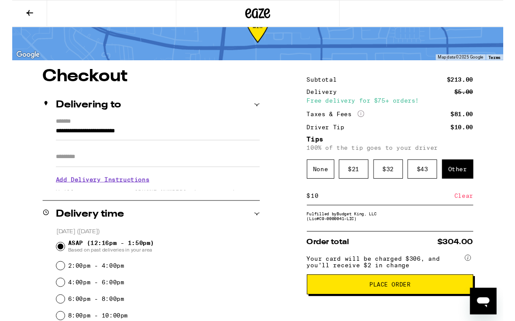
click at [436, 301] on span "Place Order" at bounding box center [396, 298] width 160 height 6
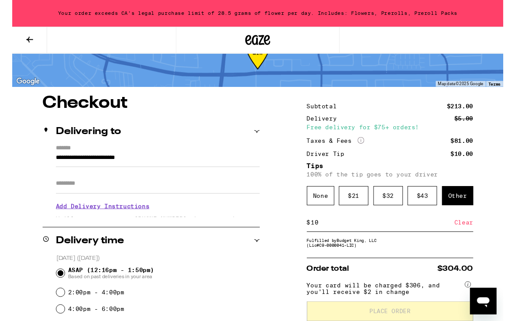
scroll to position [35, 0]
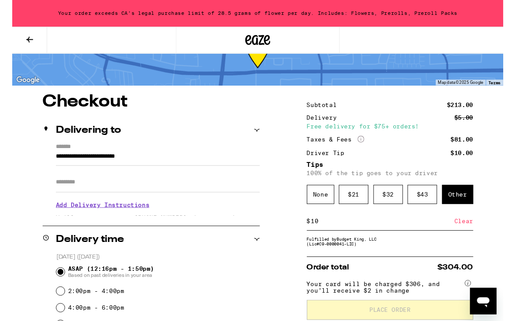
click at [18, 39] on icon at bounding box center [18, 41] width 7 height 6
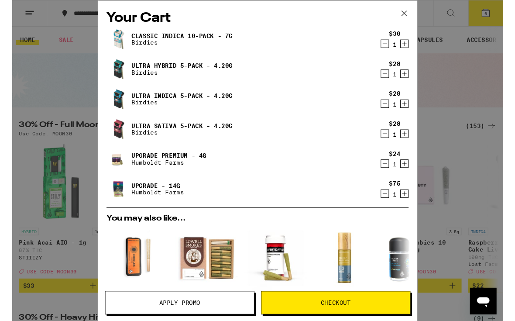
click at [393, 45] on icon "Decrement" at bounding box center [391, 46] width 8 height 10
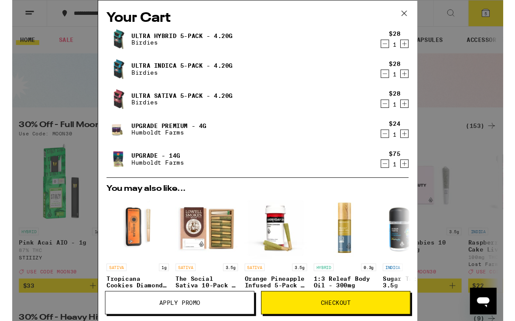
click at [335, 314] on span "Checkout" at bounding box center [339, 317] width 31 height 6
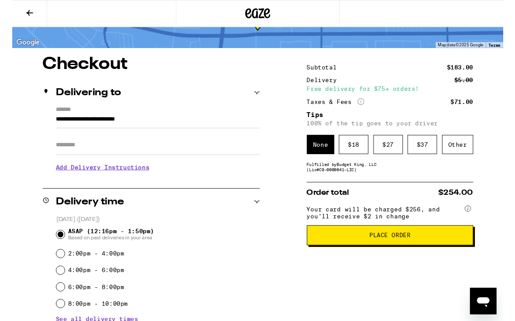
scroll to position [48, 0]
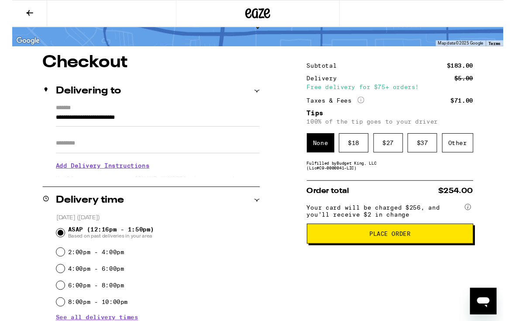
click at [325, 178] on div "Fulfilled by Budget King, LLC (Lic# C9-0000041-LIC )" at bounding box center [396, 173] width 175 height 10
click at [463, 151] on div "Other" at bounding box center [467, 150] width 33 height 20
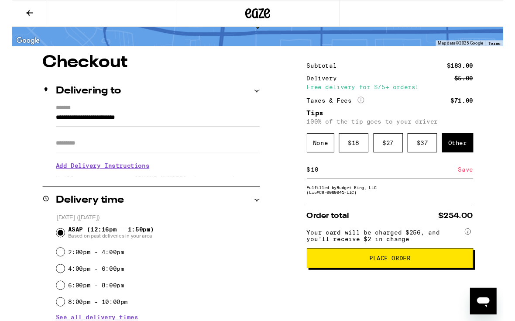
type input "10"
click at [398, 274] on span "Place Order" at bounding box center [395, 271] width 43 height 6
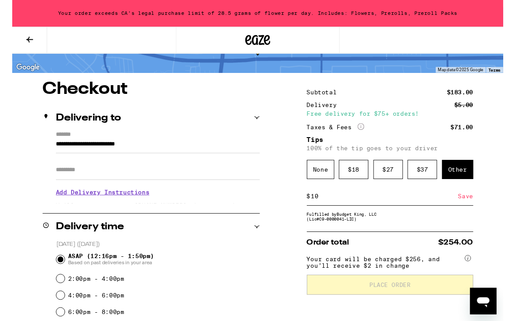
click at [24, 38] on button at bounding box center [18, 41] width 37 height 27
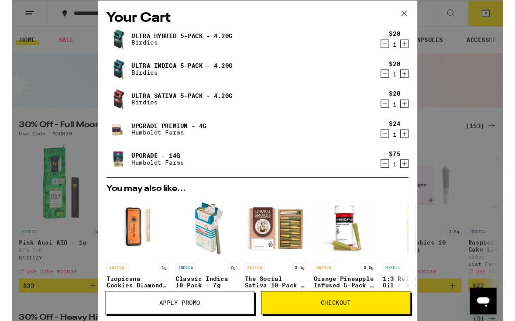
click at [390, 142] on icon "Decrement" at bounding box center [391, 140] width 8 height 10
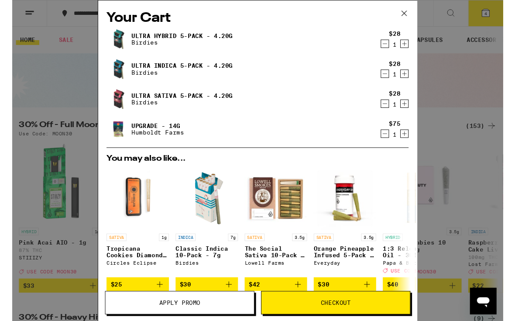
click at [365, 320] on button "Checkout" at bounding box center [339, 317] width 157 height 24
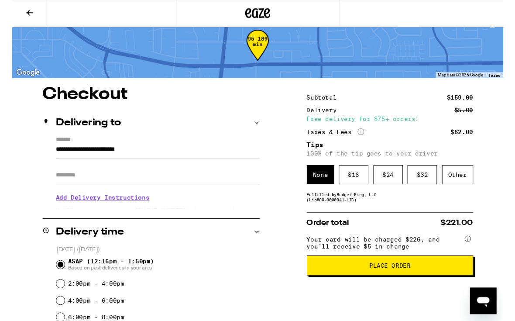
scroll to position [15, 0]
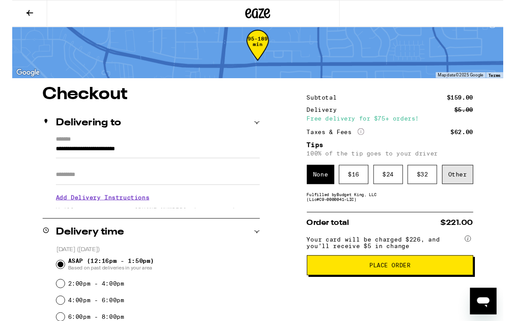
click at [474, 192] on div "Other" at bounding box center [467, 183] width 33 height 20
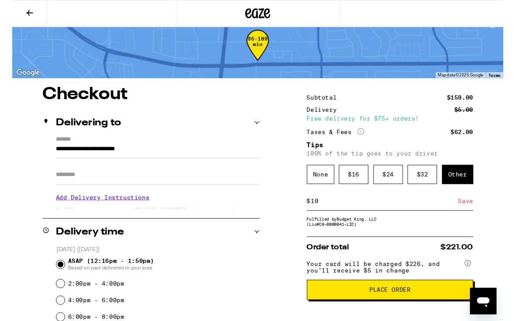
type input "10"
click at [474, 216] on div "Save" at bounding box center [476, 210] width 16 height 19
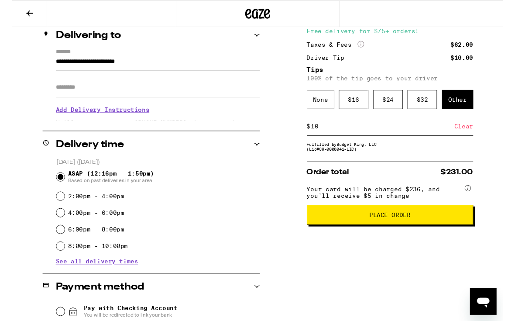
click at [429, 235] on button "Place Order" at bounding box center [396, 224] width 175 height 21
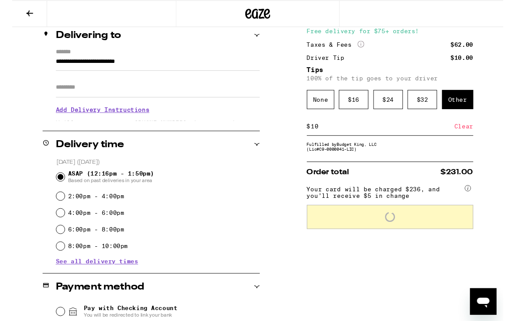
scroll to position [107, 0]
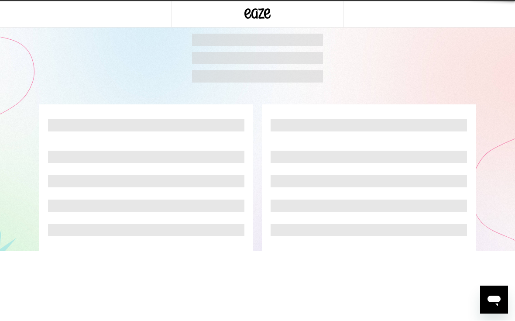
scroll to position [0, 0]
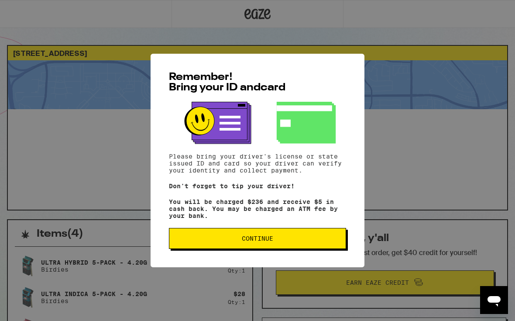
click at [279, 241] on span "Continue" at bounding box center [257, 238] width 162 height 6
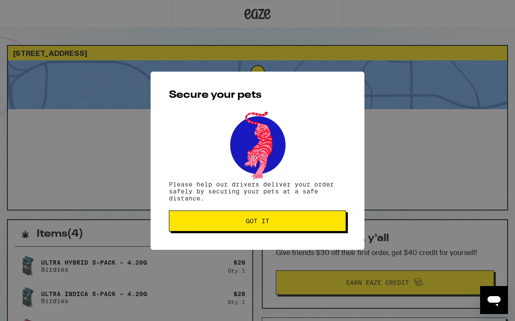
click at [305, 228] on button "Got it" at bounding box center [257, 220] width 177 height 21
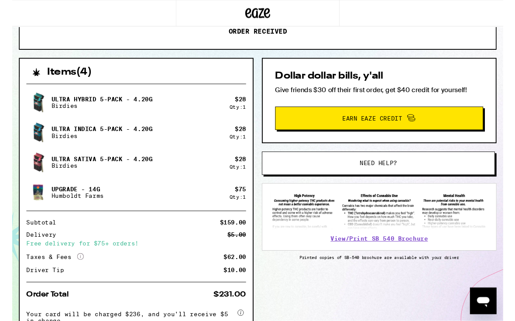
scroll to position [221, 0]
